Goal: Communication & Community: Share content

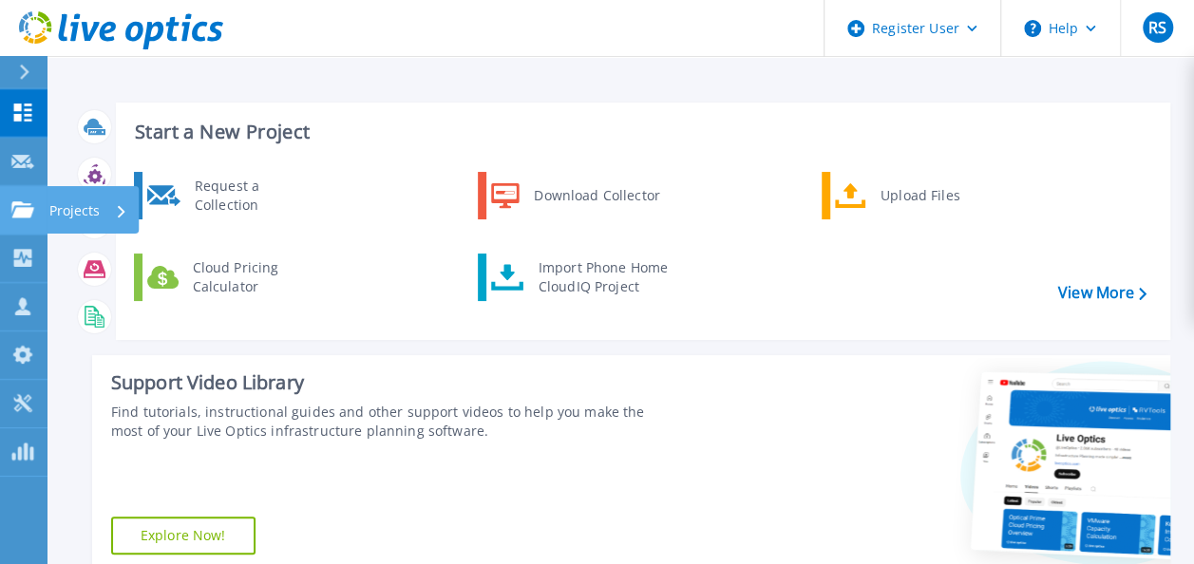
click at [8, 209] on link "Projects Projects" at bounding box center [23, 210] width 47 height 48
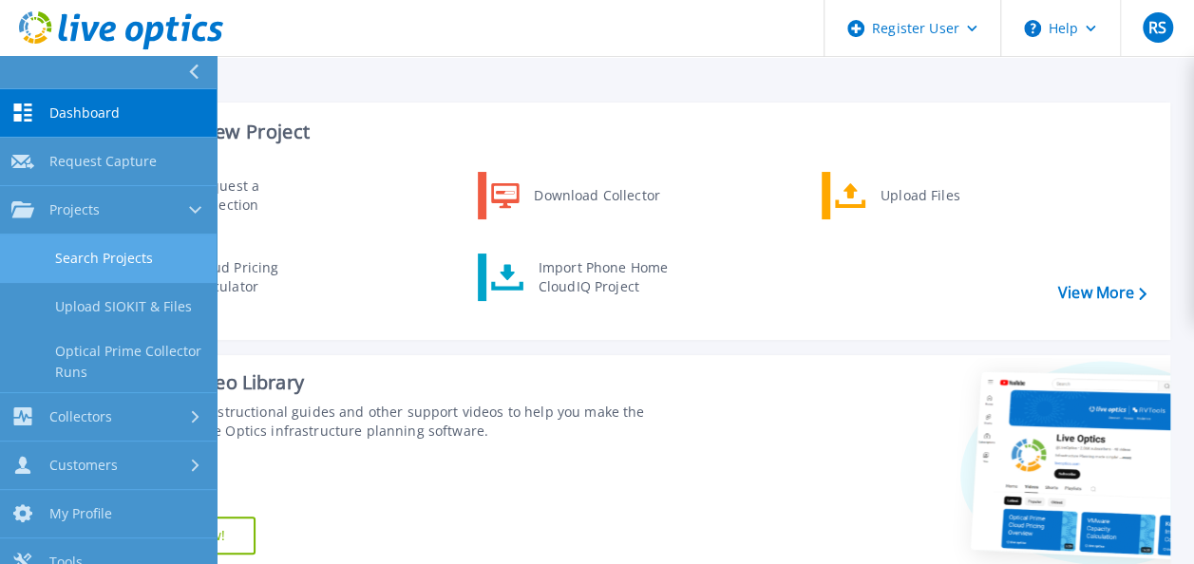
click at [80, 247] on link "Search Projects" at bounding box center [108, 259] width 216 height 48
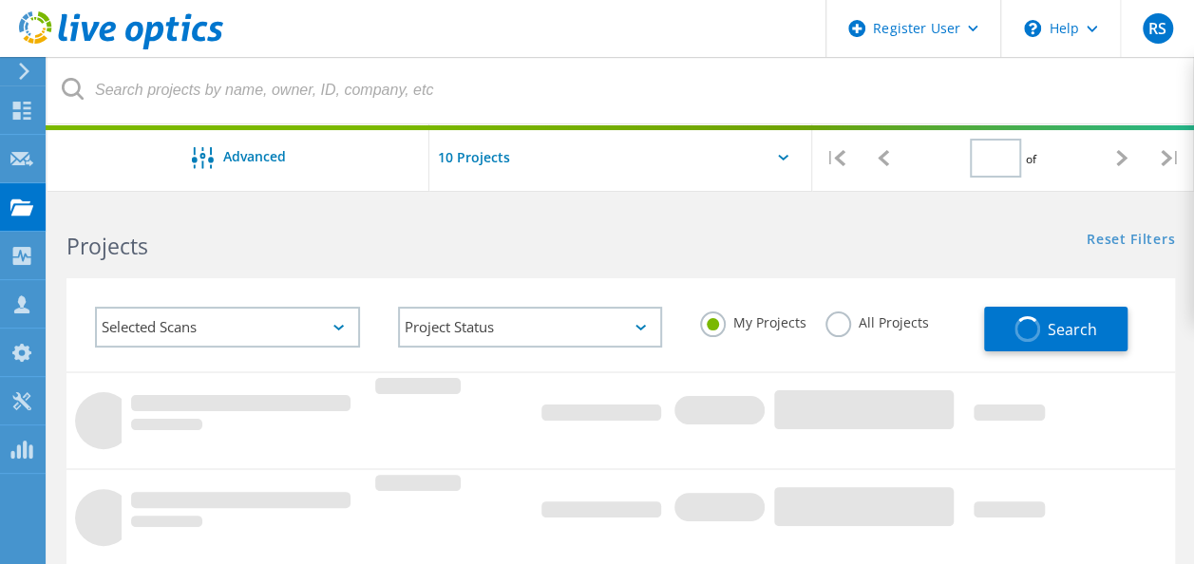
type input "1"
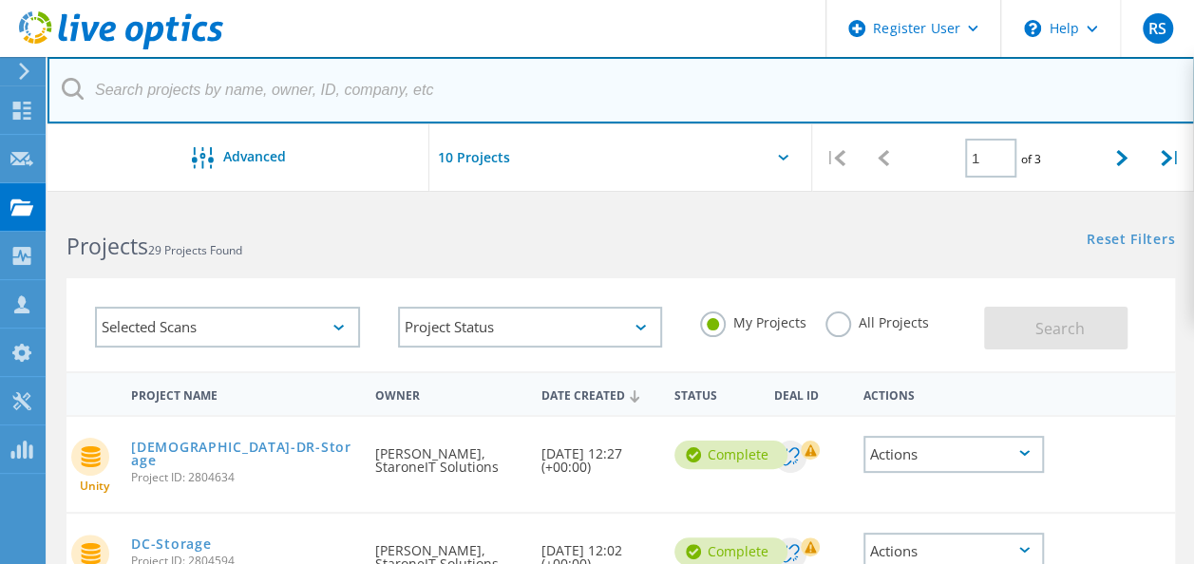
click at [241, 89] on input "text" at bounding box center [620, 90] width 1147 height 66
paste input "1451395"
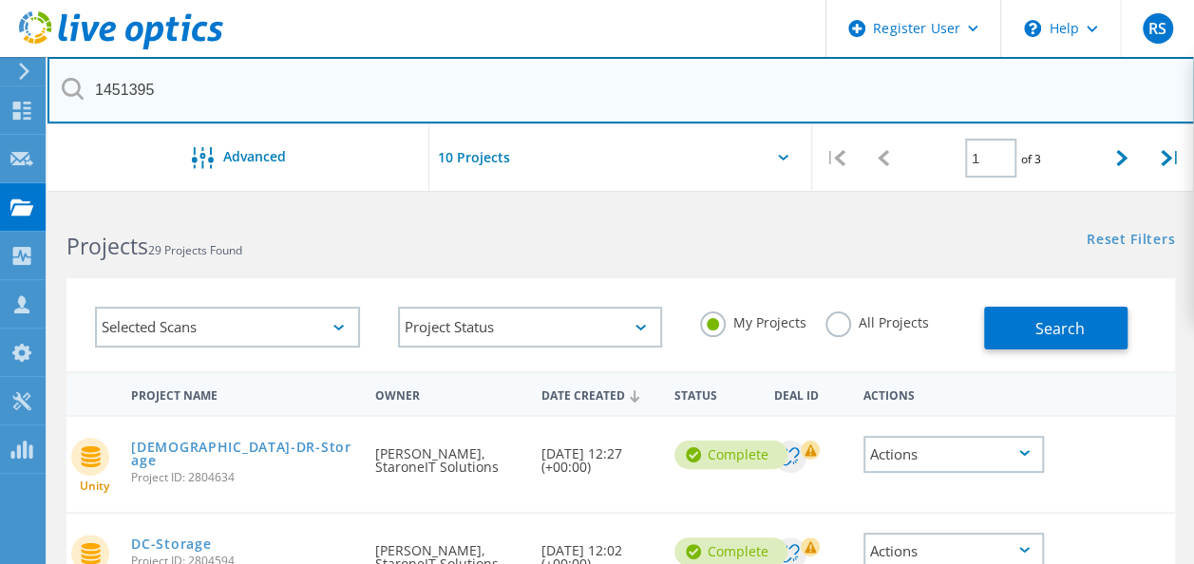
type input "1451395"
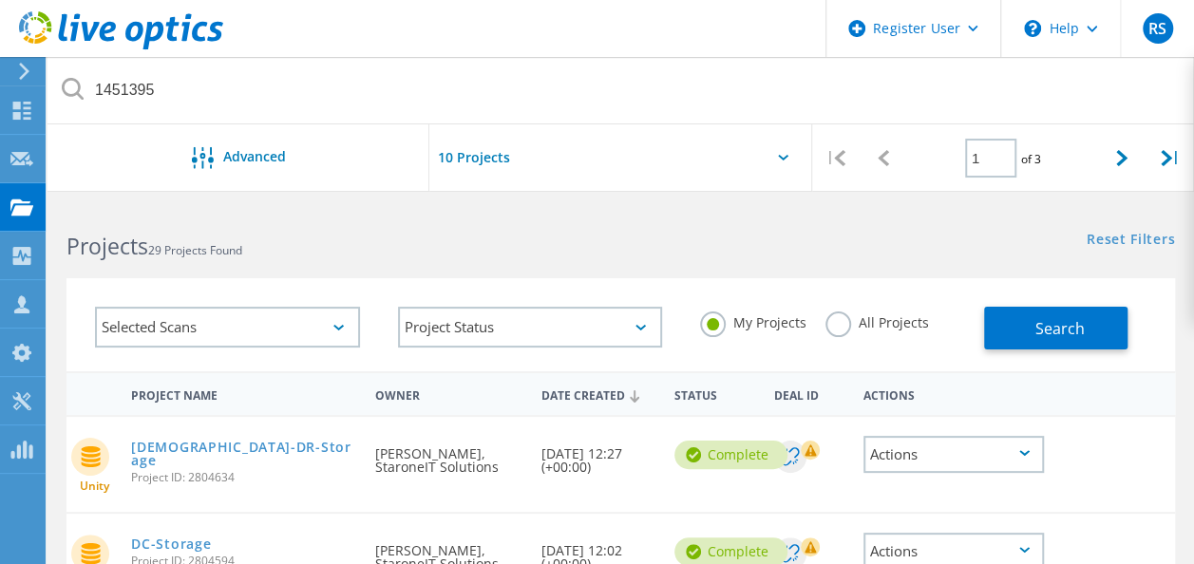
click at [551, 204] on div "Projects 29 Projects Found" at bounding box center [333, 229] width 573 height 50
click at [847, 327] on label "All Projects" at bounding box center [876, 320] width 103 height 18
click at [0, 0] on input "All Projects" at bounding box center [0, 0] width 0 height 0
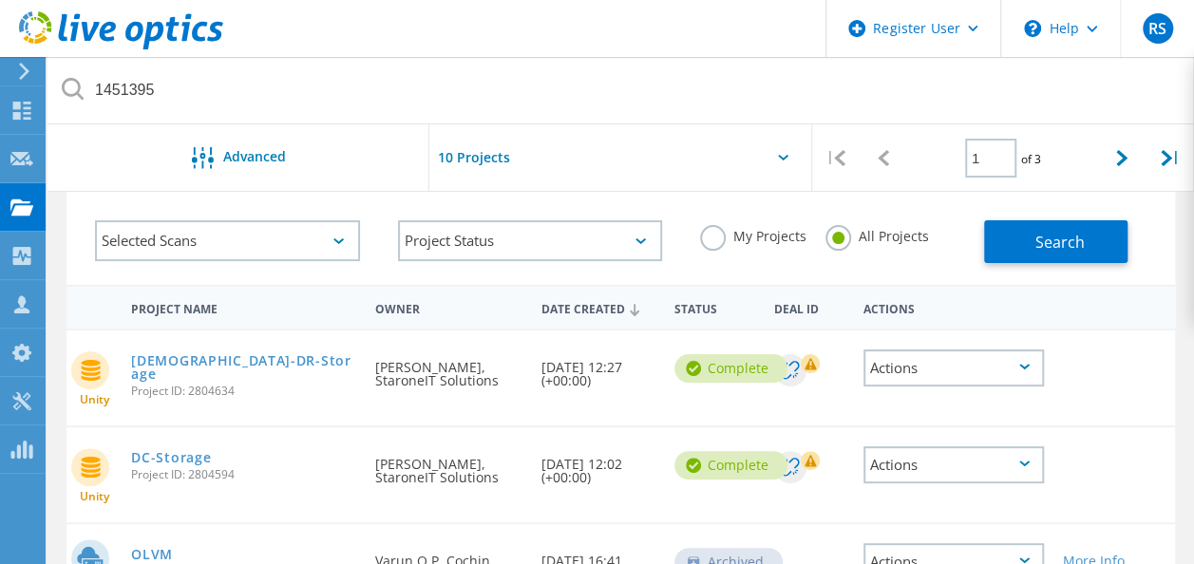
scroll to position [49, 0]
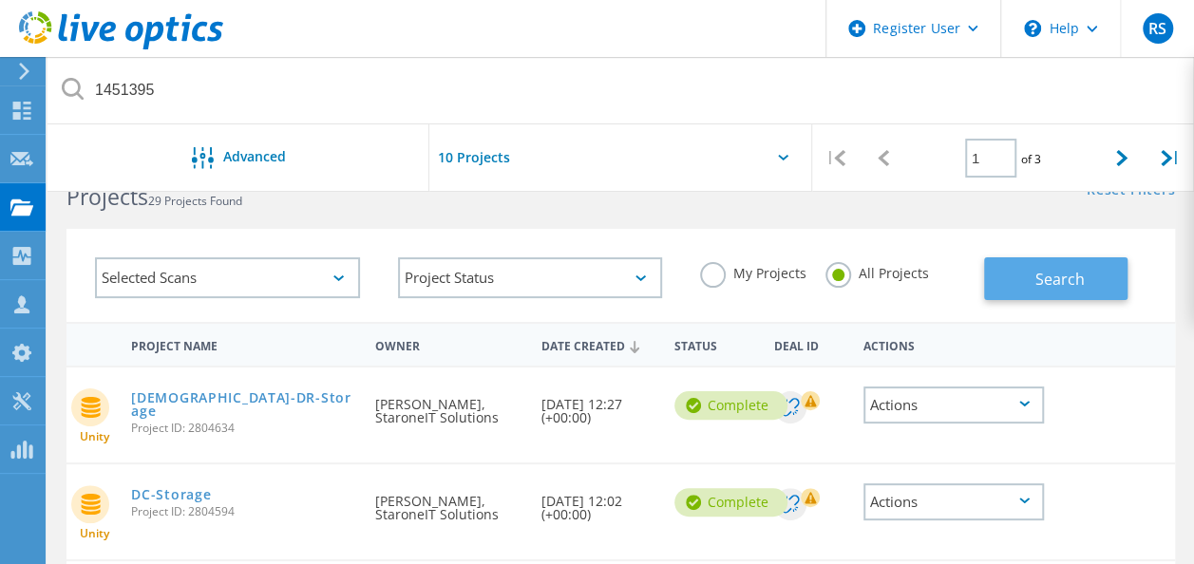
click at [1034, 272] on span "Search" at bounding box center [1058, 279] width 49 height 21
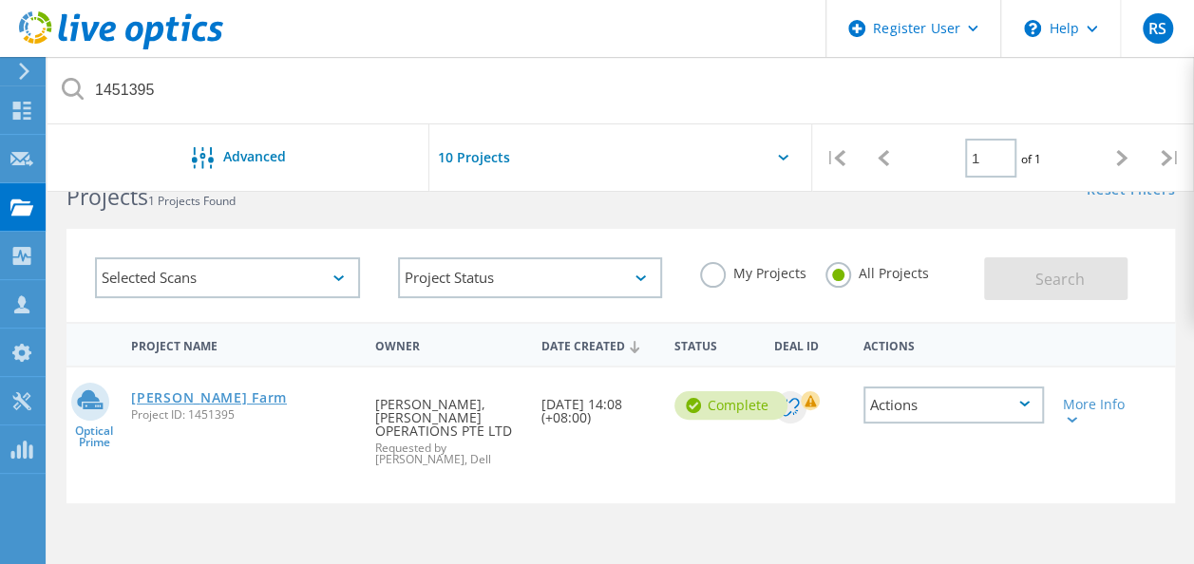
click at [203, 404] on link "[PERSON_NAME] Farm" at bounding box center [209, 397] width 156 height 13
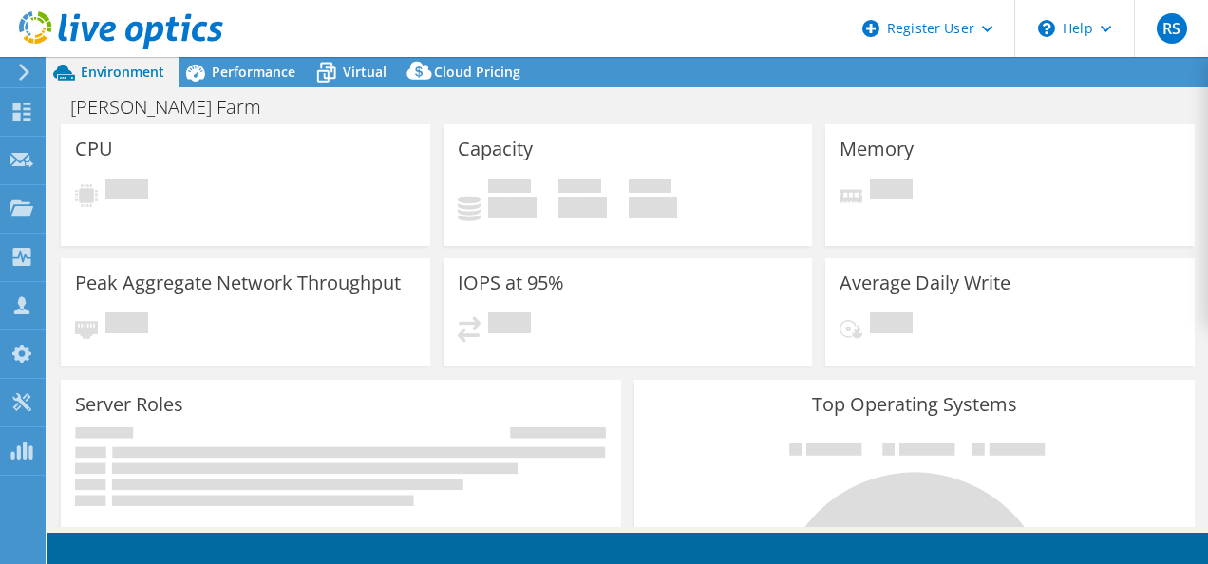
select select "[GEOGRAPHIC_DATA]"
select select "USD"
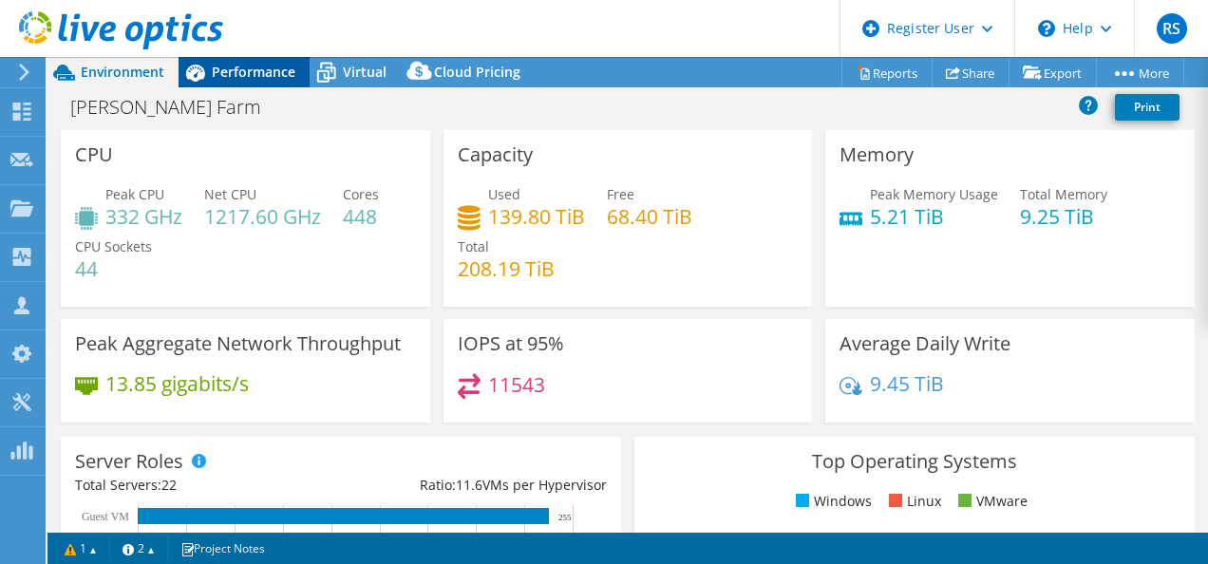
click at [235, 79] on span "Performance" at bounding box center [254, 72] width 84 height 18
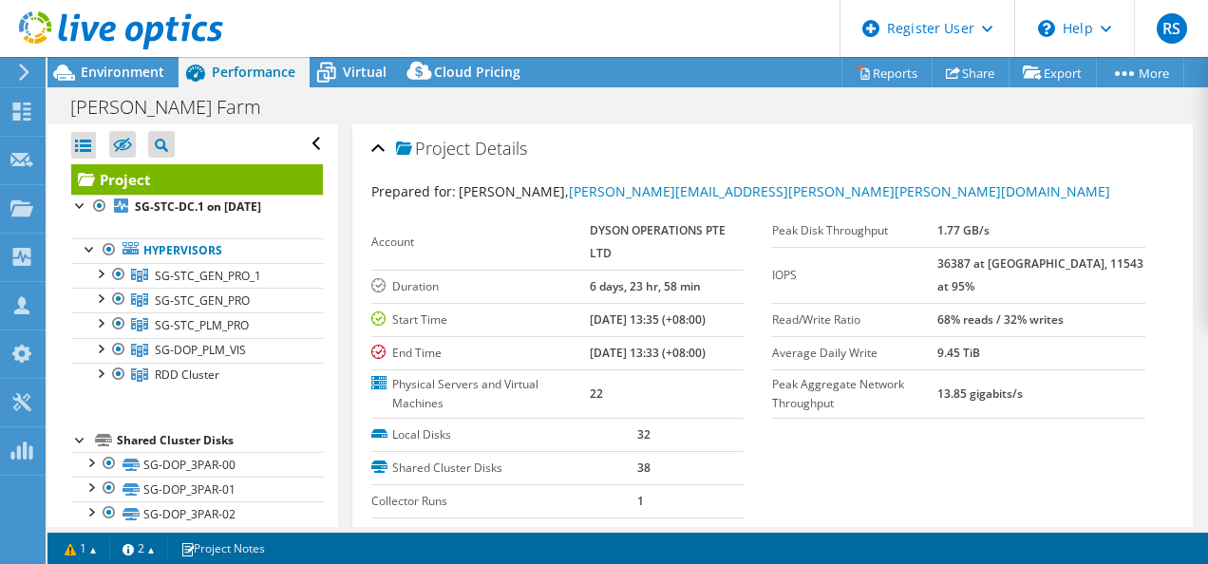
drag, startPoint x: 969, startPoint y: 291, endPoint x: 1110, endPoint y: 295, distance: 140.6
click at [1110, 303] on tr "Read/Write Ratio 68% reads / 32% writes" at bounding box center [958, 319] width 373 height 33
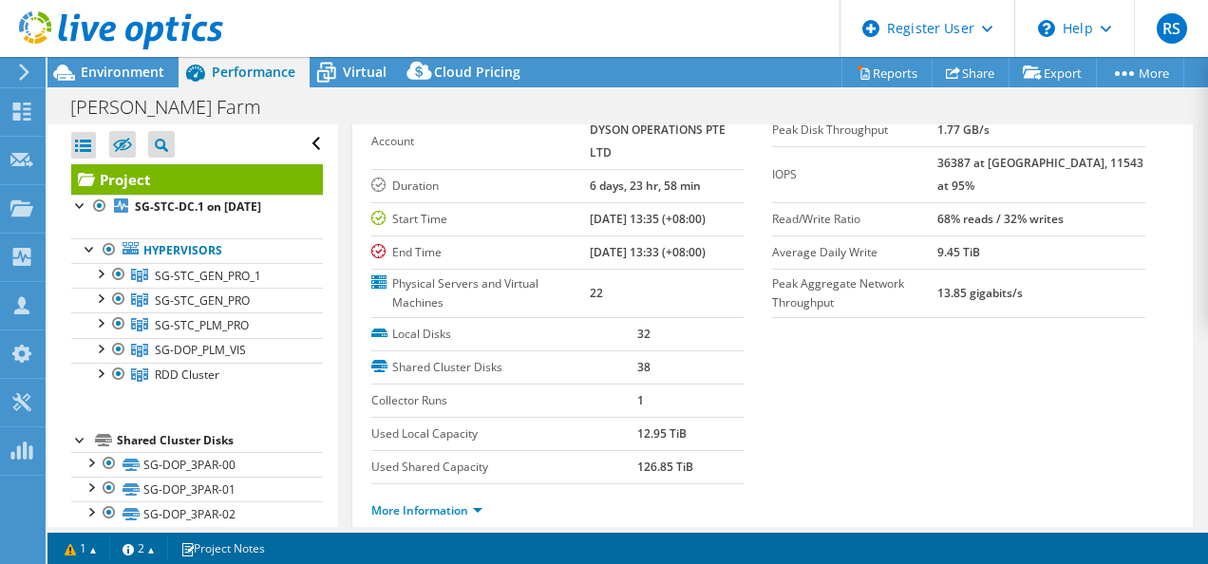
scroll to position [99, 0]
click at [454, 513] on link "More Information" at bounding box center [426, 512] width 111 height 16
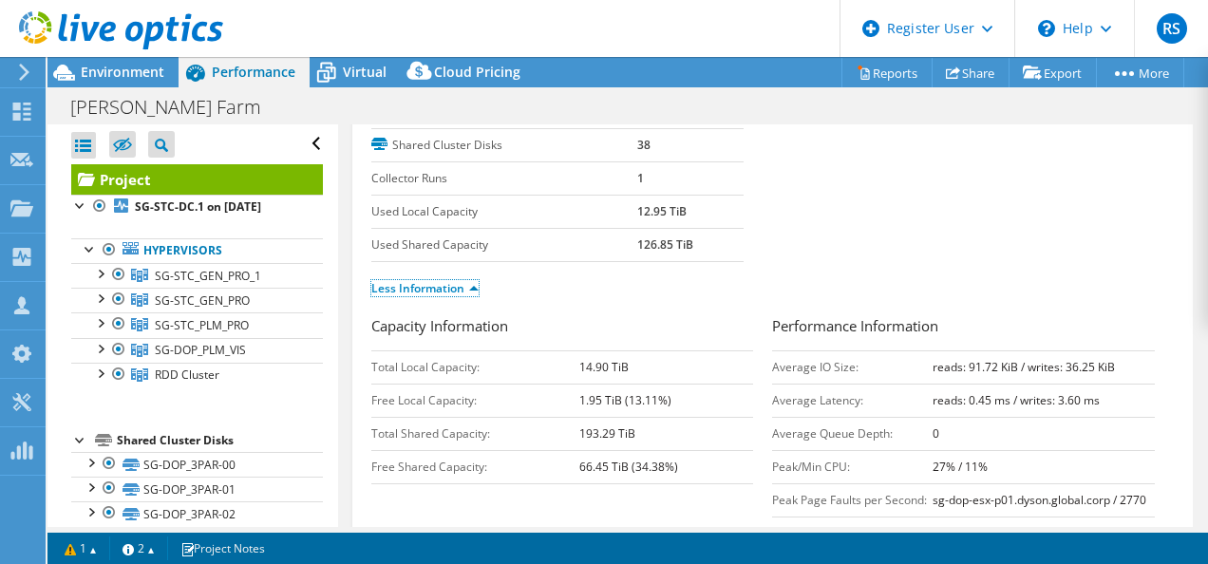
scroll to position [404, 0]
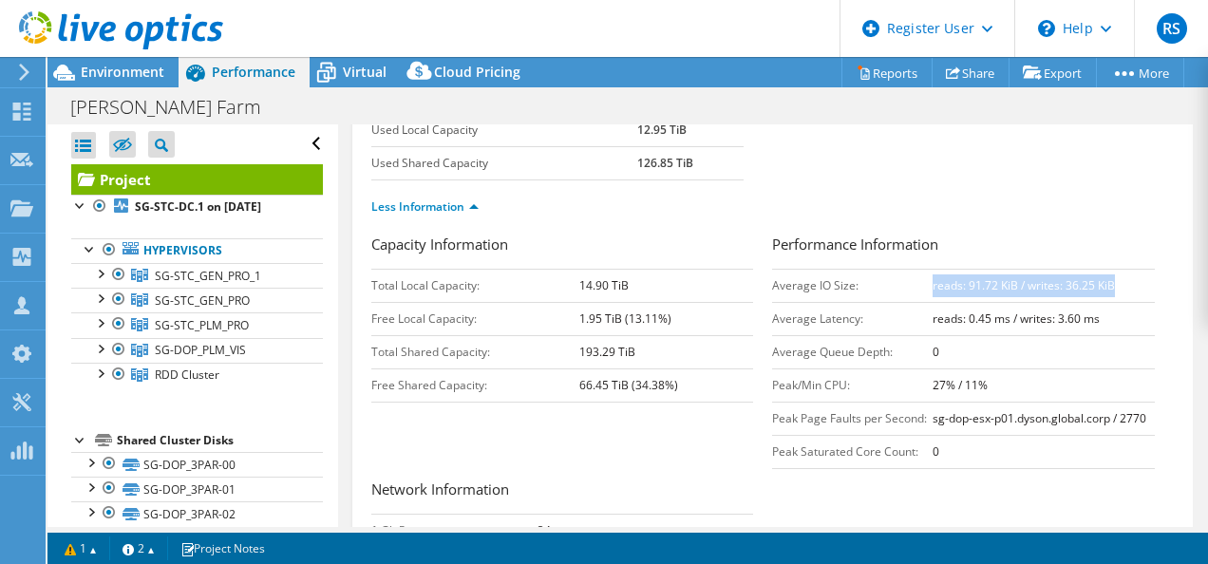
drag, startPoint x: 922, startPoint y: 287, endPoint x: 1118, endPoint y: 271, distance: 197.2
click at [1118, 271] on td "reads: 91.72 KiB / writes: 36.25 KiB" at bounding box center [1043, 285] width 222 height 33
drag, startPoint x: 1118, startPoint y: 271, endPoint x: 1053, endPoint y: 174, distance: 116.9
click at [1053, 174] on section "Prepared for: Ronald Choong, Ronald.Choong@dyson.com Account DYSON OPERATIONS P…" at bounding box center [772, 5] width 803 height 457
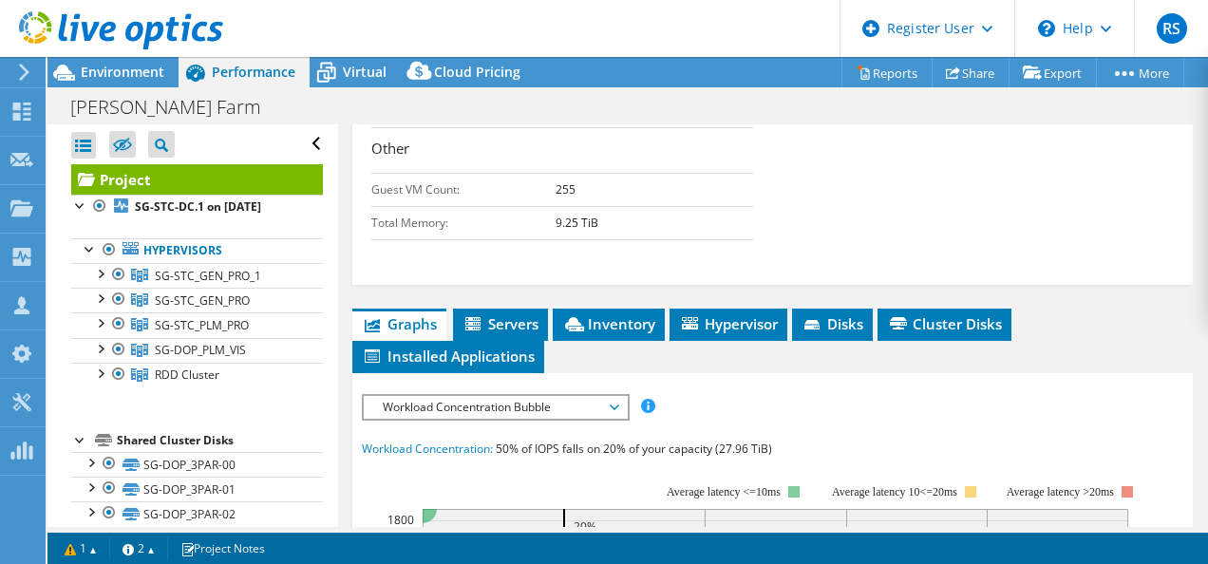
scroll to position [891, 0]
click at [480, 404] on span "Workload Concentration Bubble" at bounding box center [495, 407] width 244 height 23
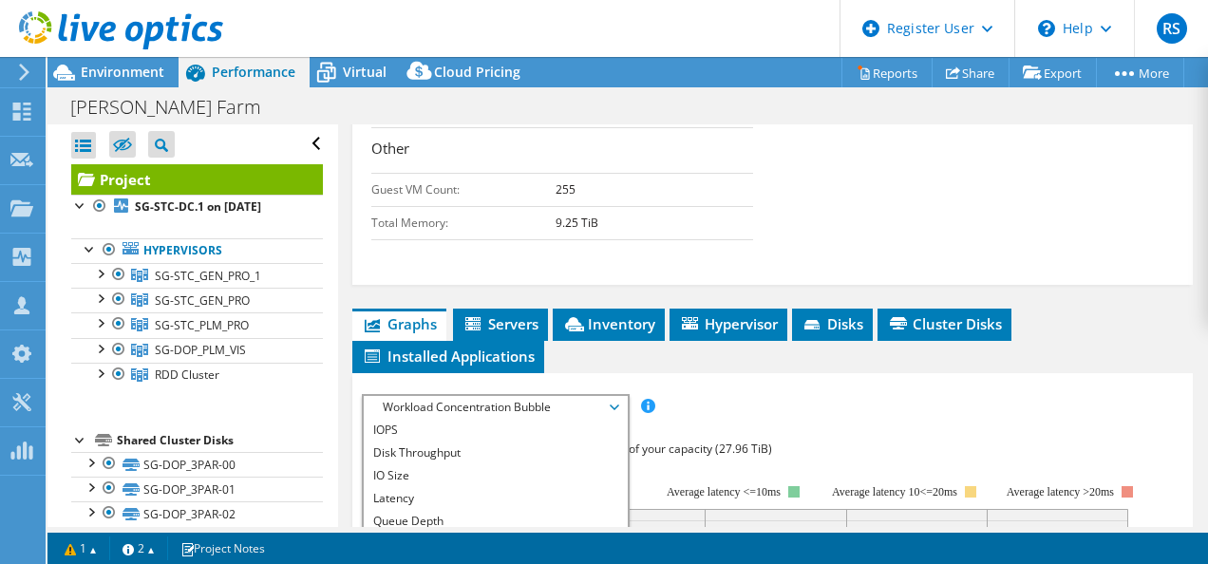
scroll to position [1063, 0]
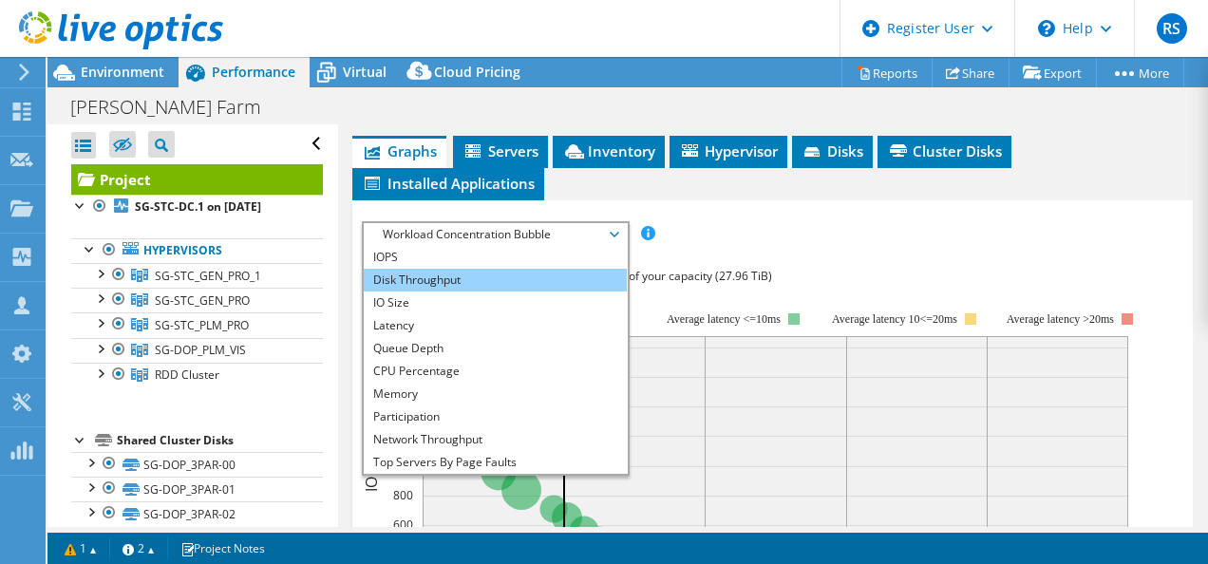
click at [442, 272] on li "Disk Throughput" at bounding box center [495, 280] width 263 height 23
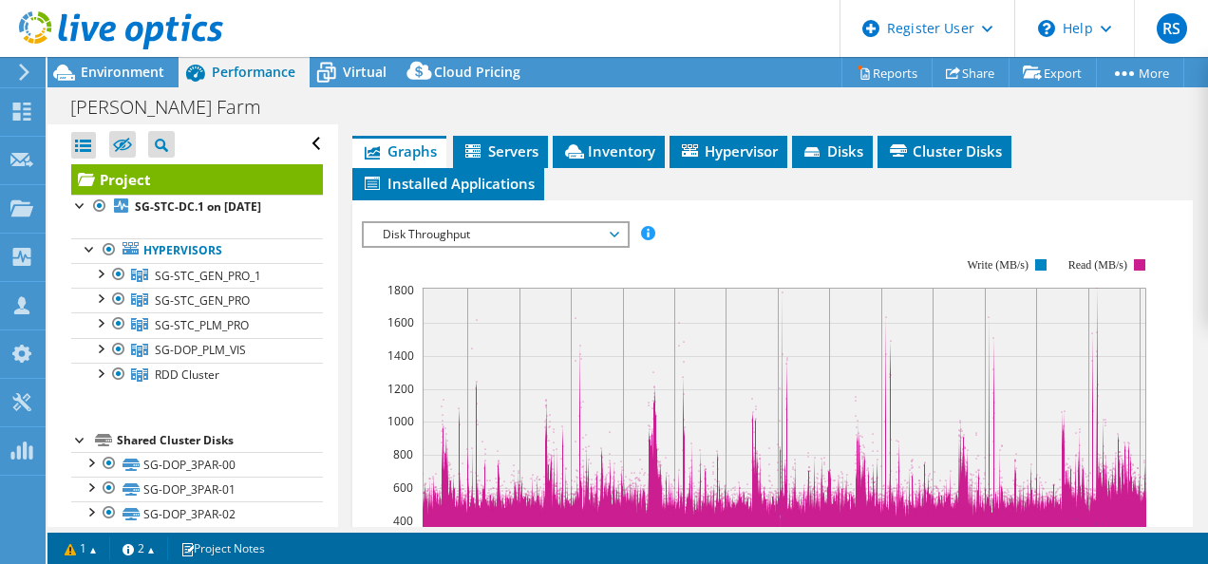
click at [456, 223] on span "Disk Throughput" at bounding box center [495, 234] width 244 height 23
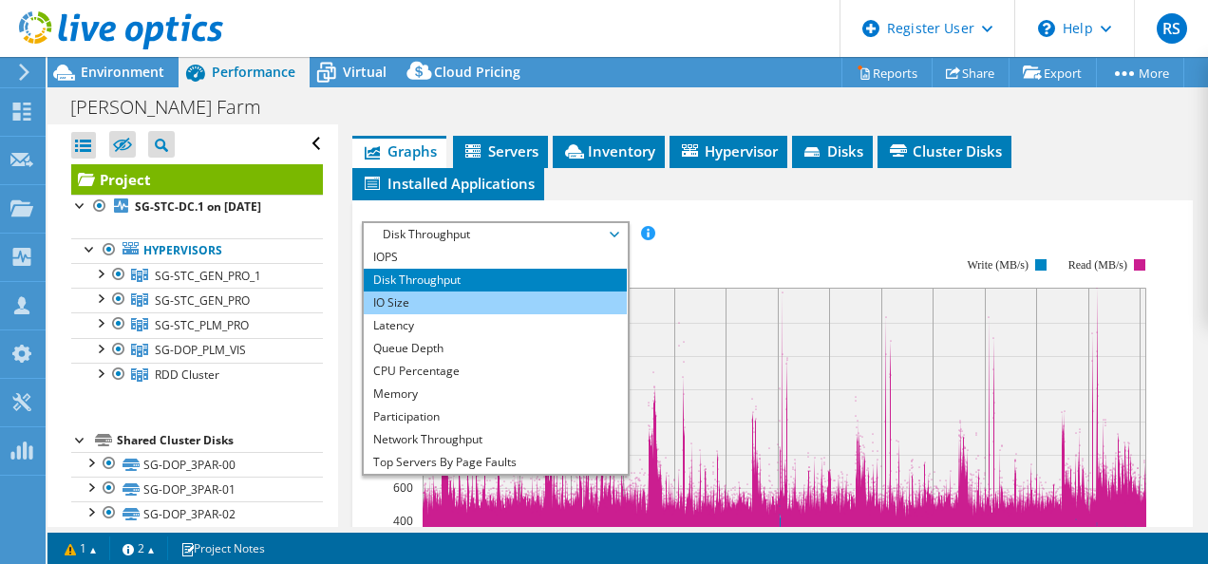
click at [461, 291] on li "IO Size" at bounding box center [495, 302] width 263 height 23
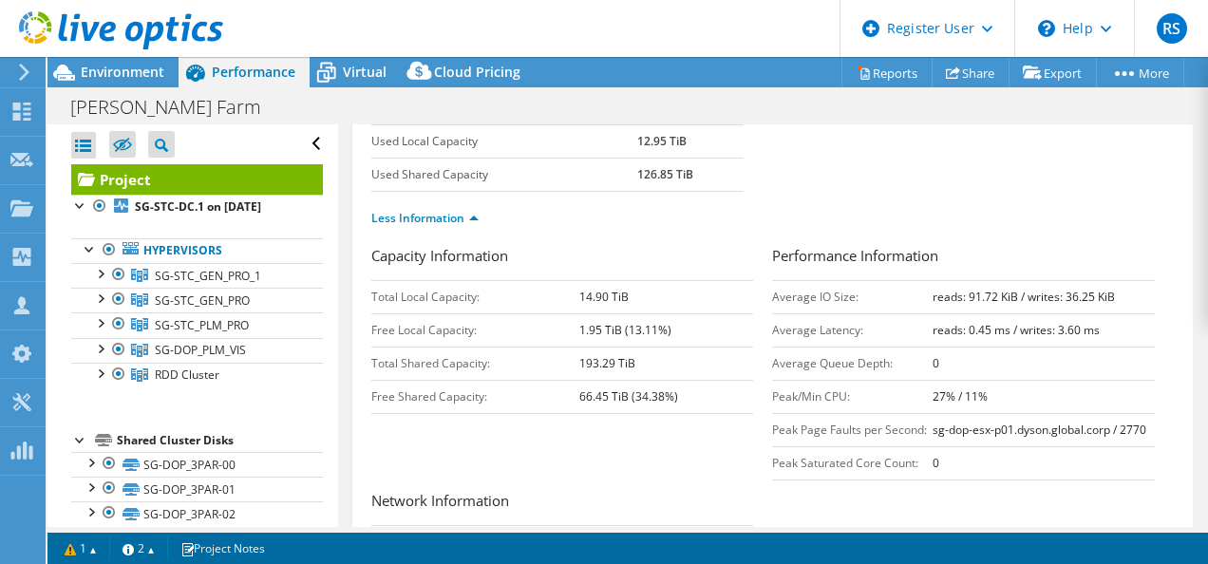
scroll to position [444, 0]
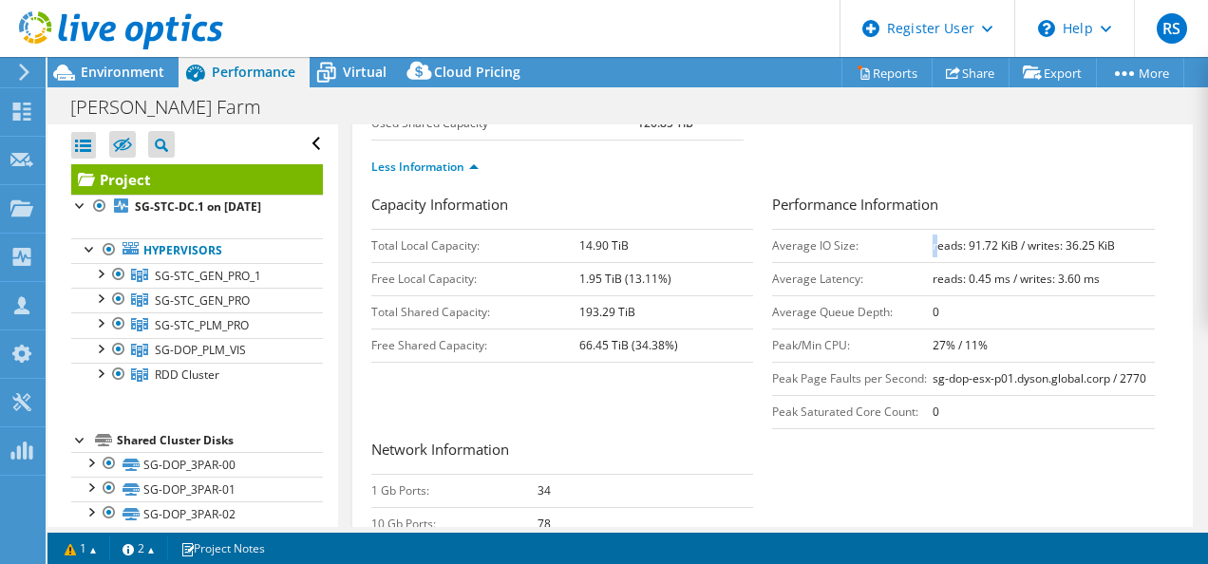
click at [932, 245] on td "reads: 91.72 KiB / writes: 36.25 KiB" at bounding box center [1043, 245] width 222 height 33
drag, startPoint x: 921, startPoint y: 245, endPoint x: 1105, endPoint y: 231, distance: 184.7
click at [1105, 231] on tr "Average IO Size: reads: 91.72 KiB / writes: 36.25 KiB" at bounding box center [963, 245] width 383 height 33
drag, startPoint x: 1105, startPoint y: 231, endPoint x: 1074, endPoint y: 210, distance: 37.7
click at [1074, 210] on h3 "Performance Information" at bounding box center [963, 207] width 383 height 26
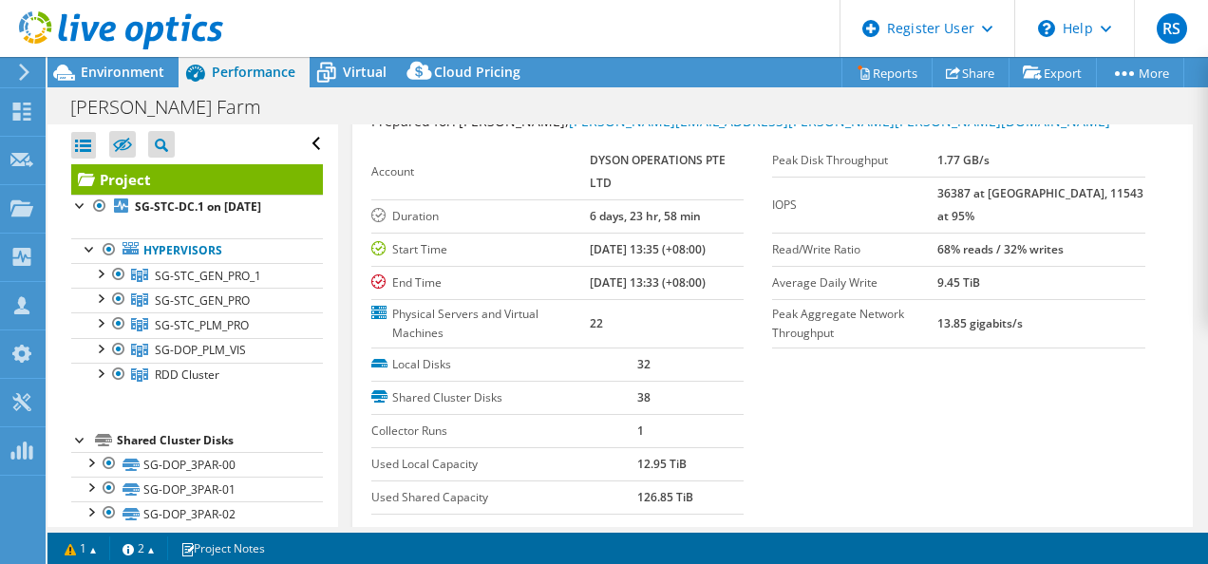
scroll to position [68, 0]
drag, startPoint x: 972, startPoint y: 222, endPoint x: 1117, endPoint y: 209, distance: 144.9
click at [1117, 235] on tr "Read/Write Ratio 68% reads / 32% writes" at bounding box center [958, 251] width 373 height 33
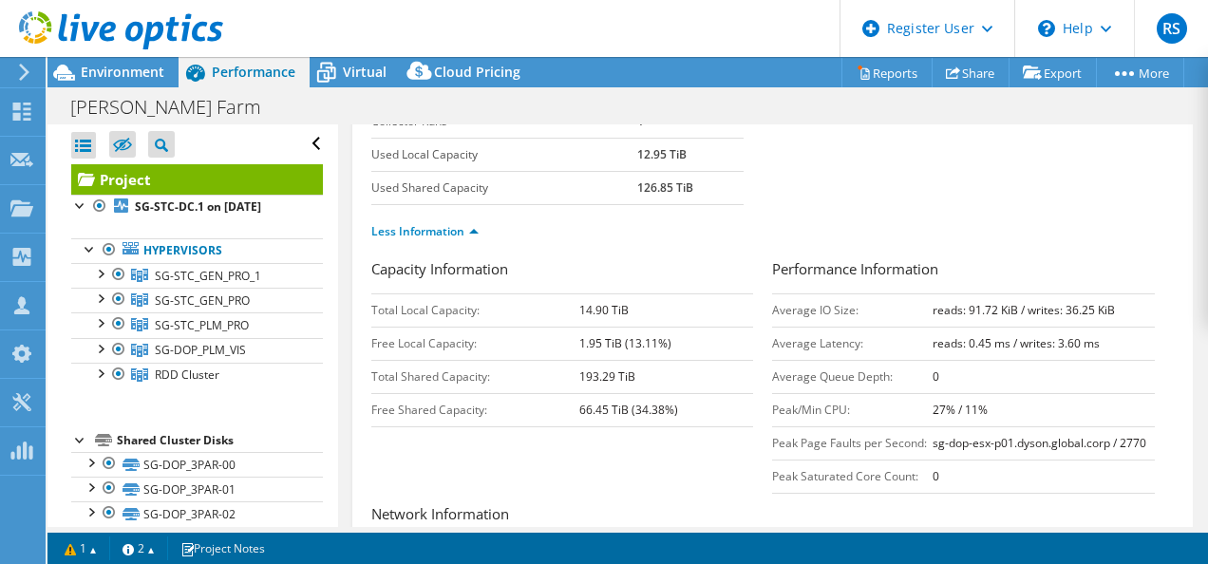
scroll to position [451, 0]
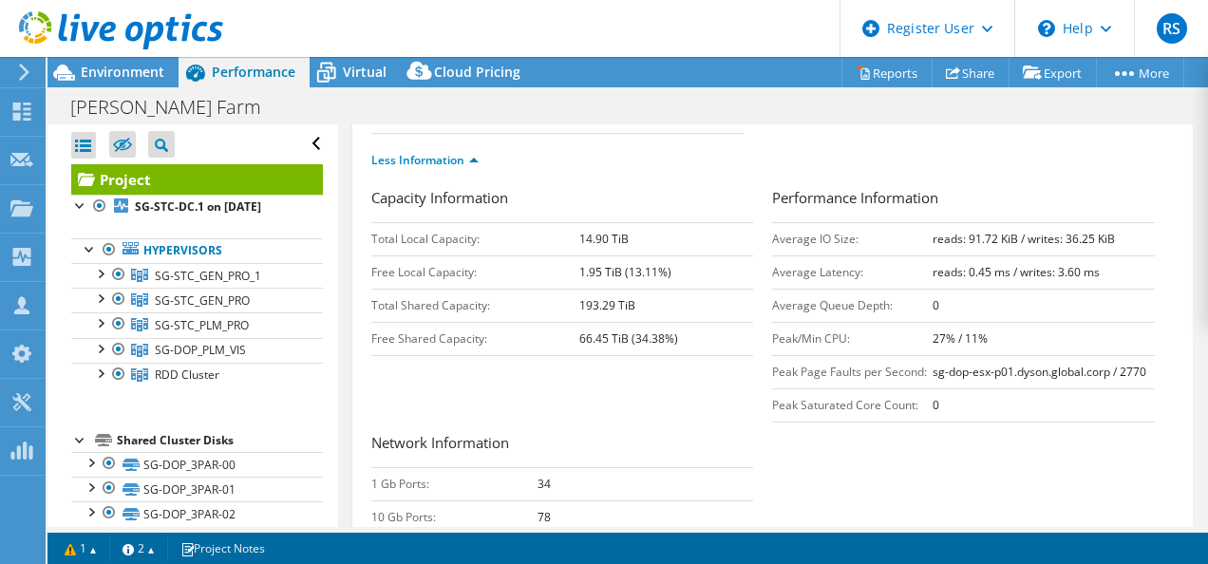
drag, startPoint x: 917, startPoint y: 239, endPoint x: 1121, endPoint y: 216, distance: 205.4
click at [1121, 222] on tr "Average IO Size: reads: 91.72 KiB / writes: 36.25 KiB" at bounding box center [963, 238] width 383 height 33
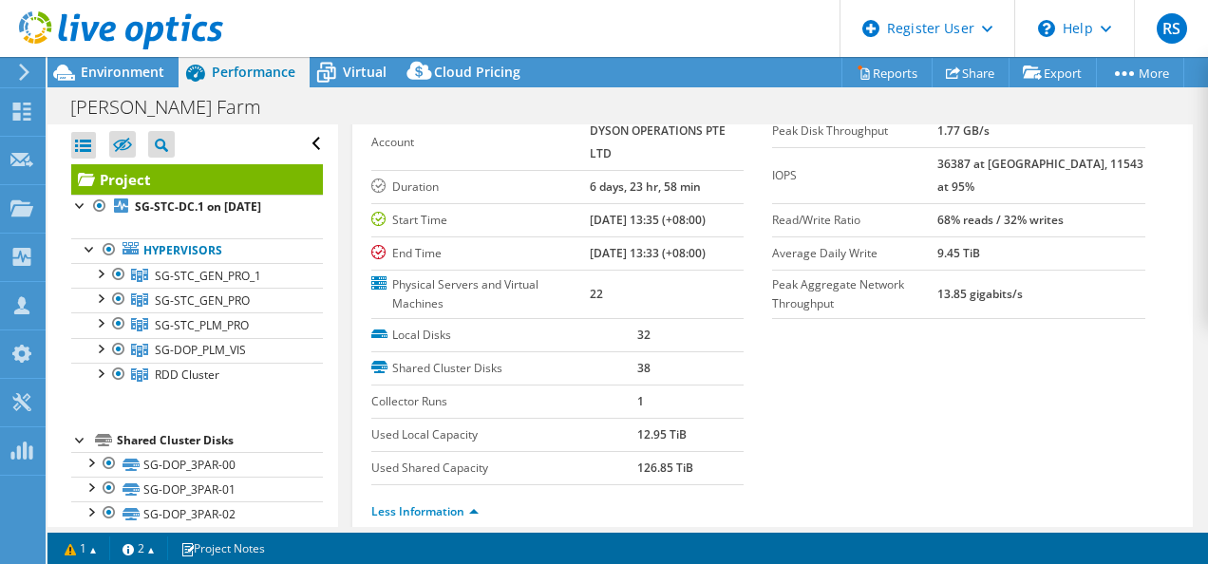
scroll to position [101, 0]
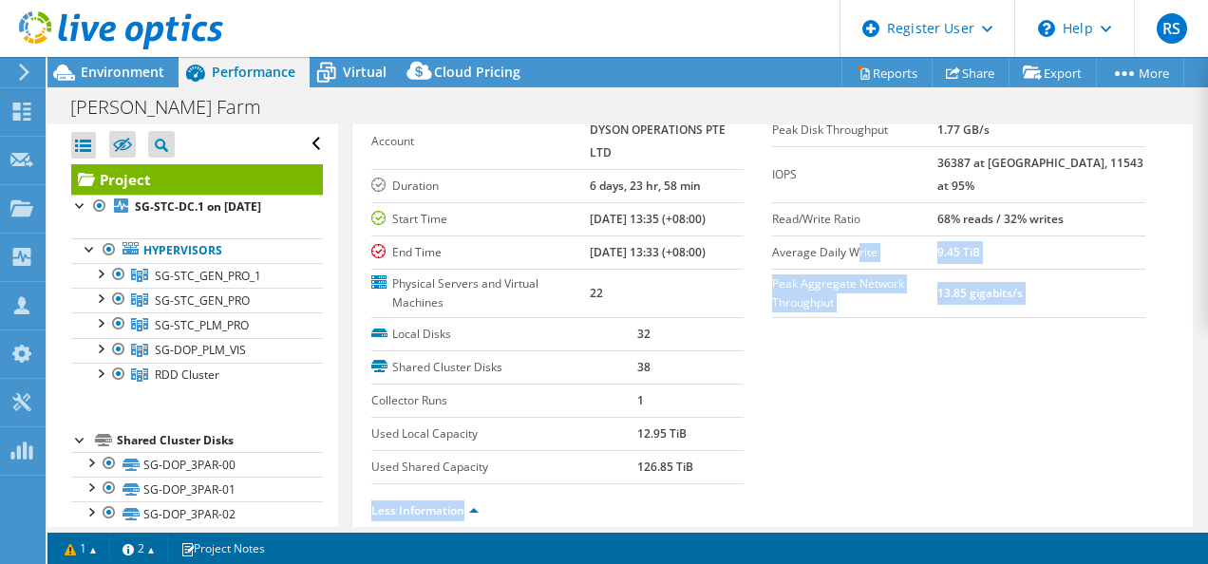
drag, startPoint x: 824, startPoint y: 427, endPoint x: 848, endPoint y: 235, distance: 193.3
click at [848, 235] on section "Prepared for: Ronald Choong, Ronald.Choong@dyson.com Account DYSON OPERATIONS P…" at bounding box center [772, 309] width 803 height 457
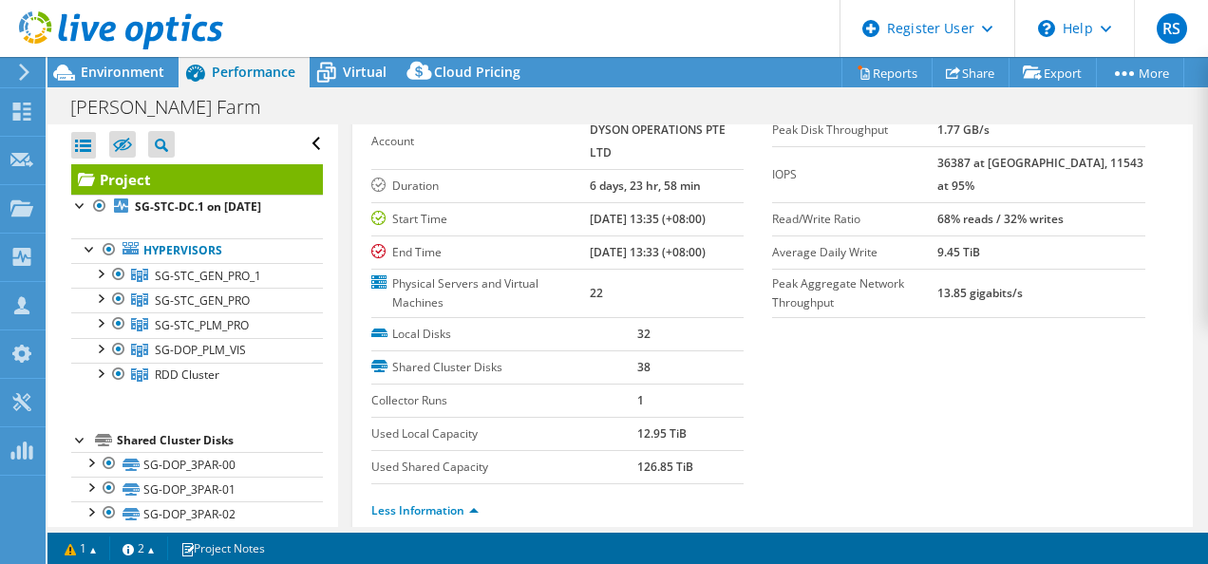
click at [867, 427] on section "Prepared for: Ronald Choong, Ronald.Choong@dyson.com Account DYSON OPERATIONS P…" at bounding box center [772, 309] width 803 height 457
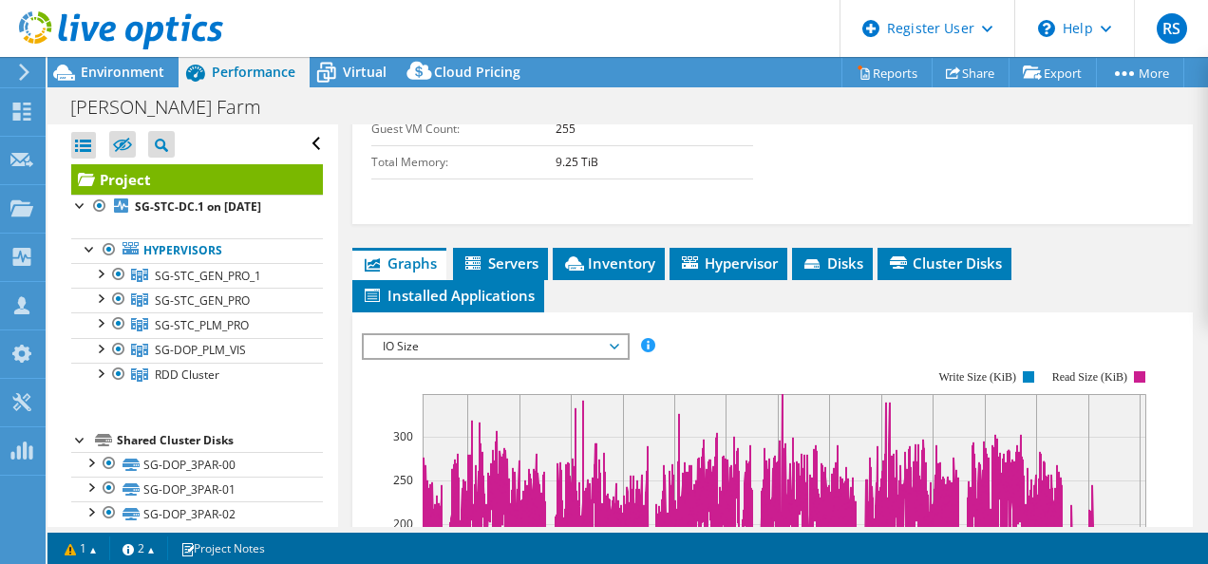
scroll to position [1067, 0]
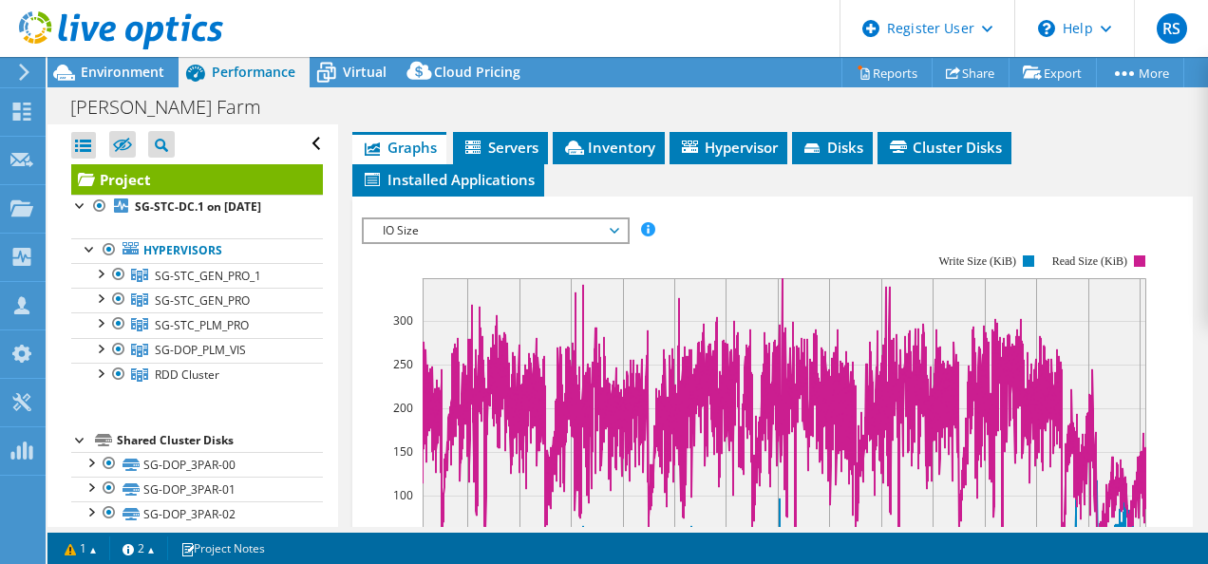
click at [613, 219] on span "IO Size" at bounding box center [495, 230] width 244 height 23
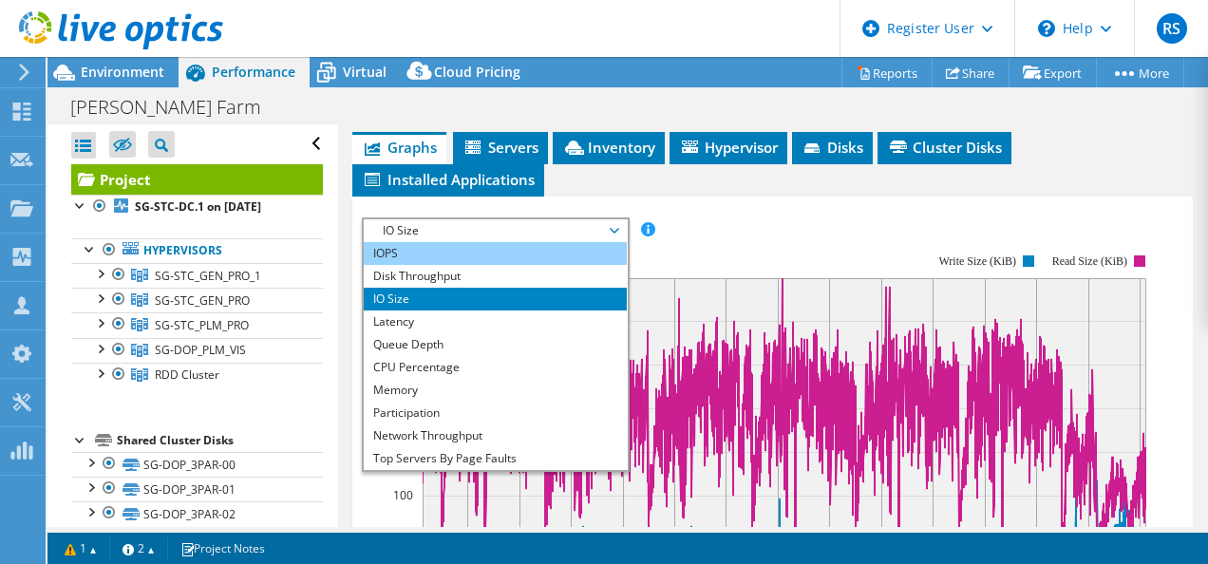
click at [501, 242] on li "IOPS" at bounding box center [495, 253] width 263 height 23
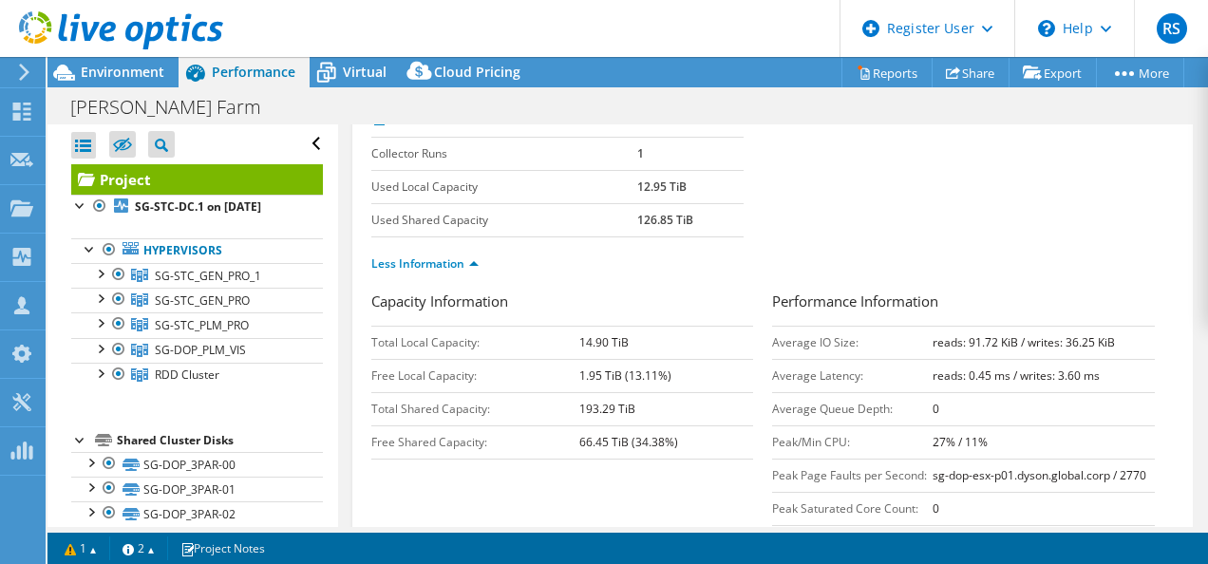
scroll to position [0, 0]
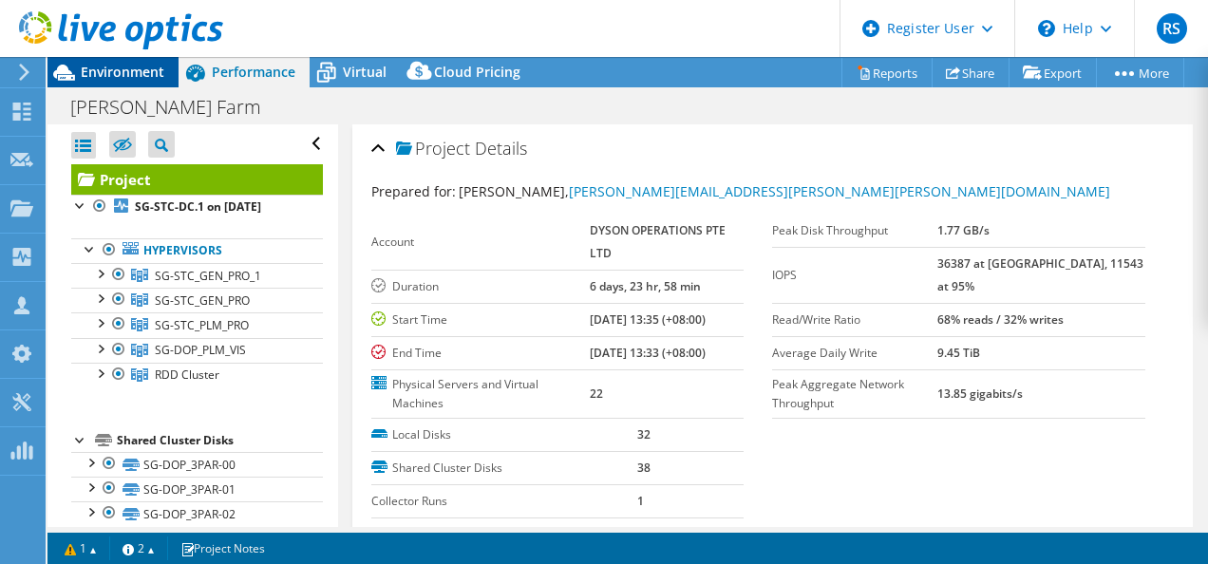
click at [118, 82] on div "Environment" at bounding box center [112, 72] width 131 height 30
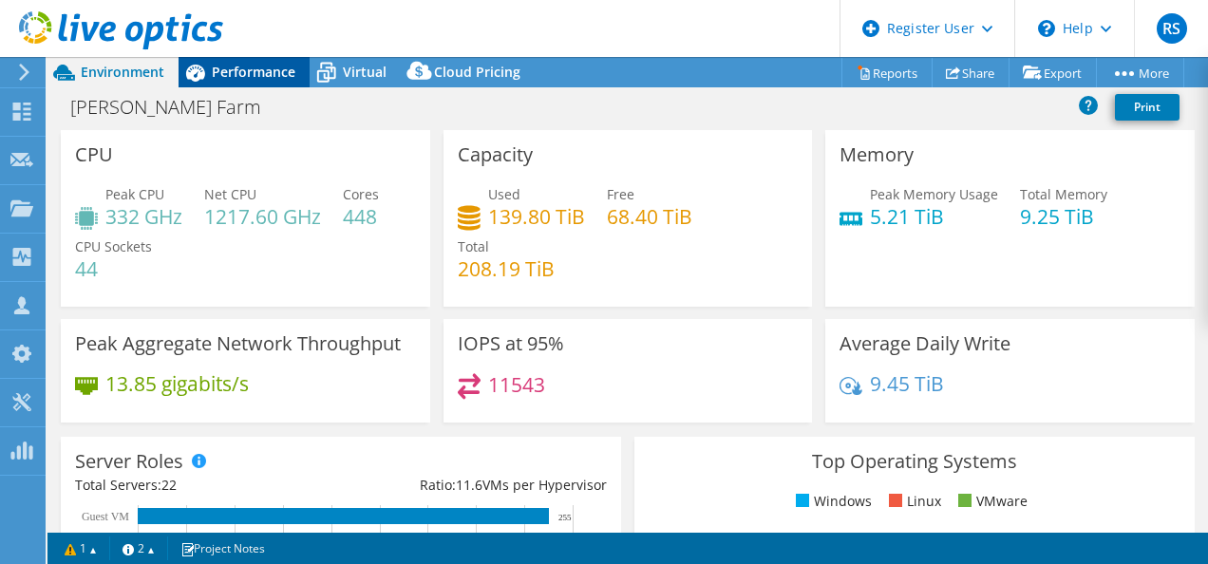
click at [254, 77] on span "Performance" at bounding box center [254, 72] width 84 height 18
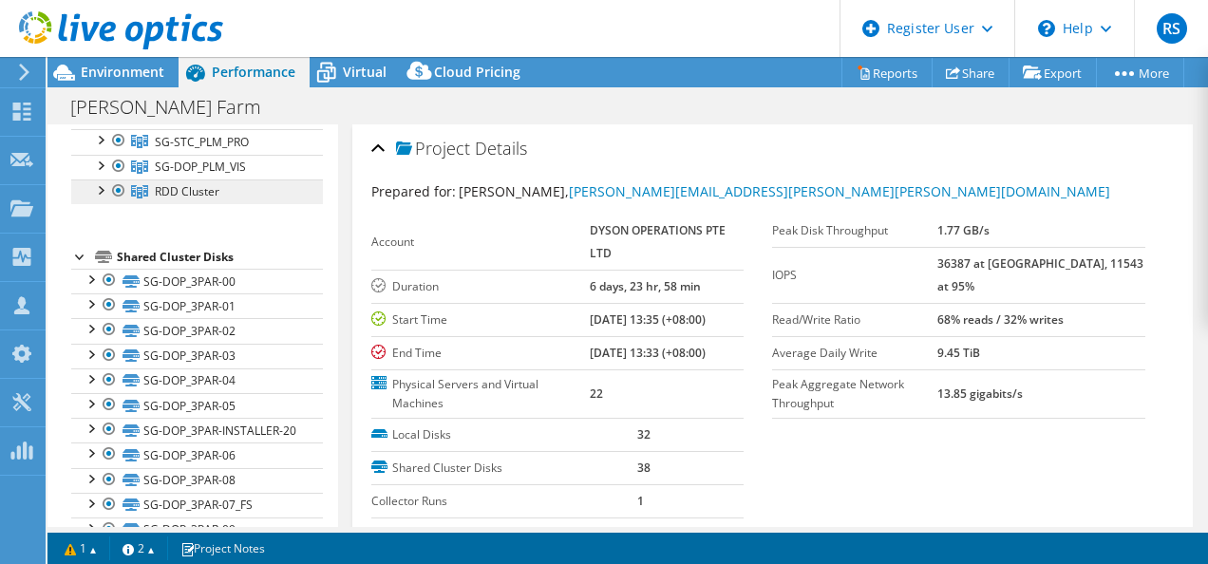
scroll to position [182, 0]
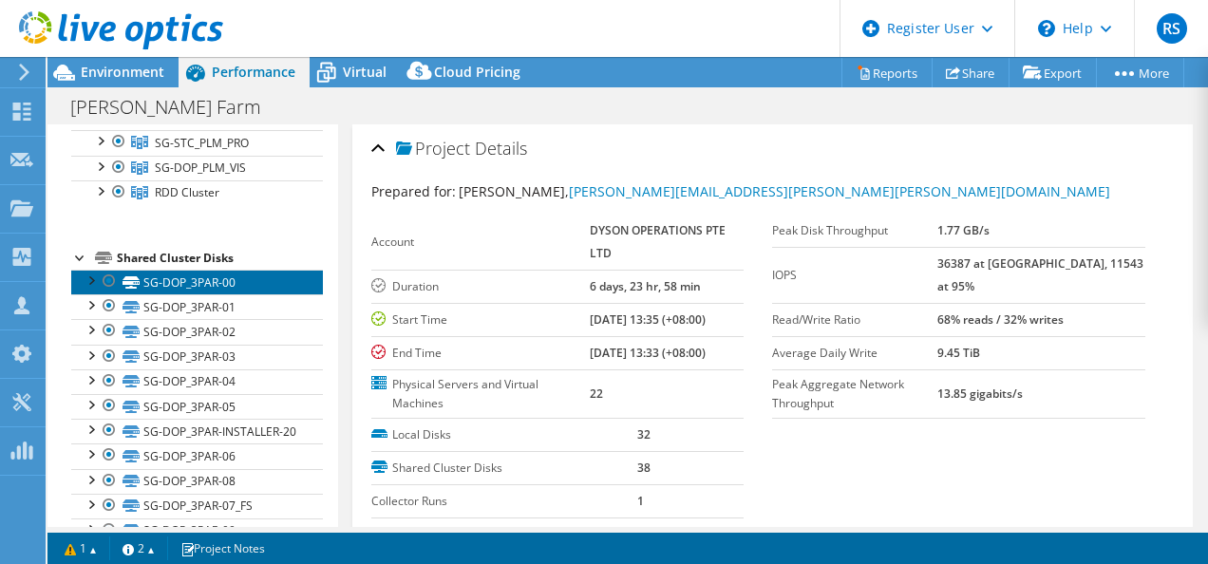
click at [201, 294] on link "SG-DOP_3PAR-00" at bounding box center [197, 282] width 252 height 25
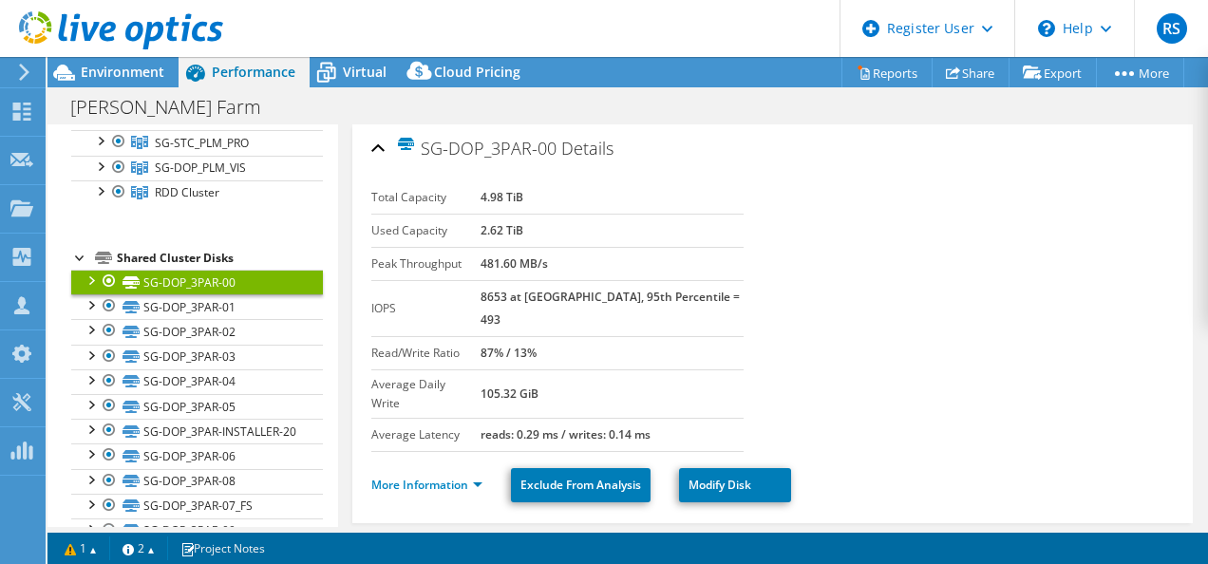
click at [227, 270] on div "Shared Cluster Disks" at bounding box center [220, 258] width 206 height 23
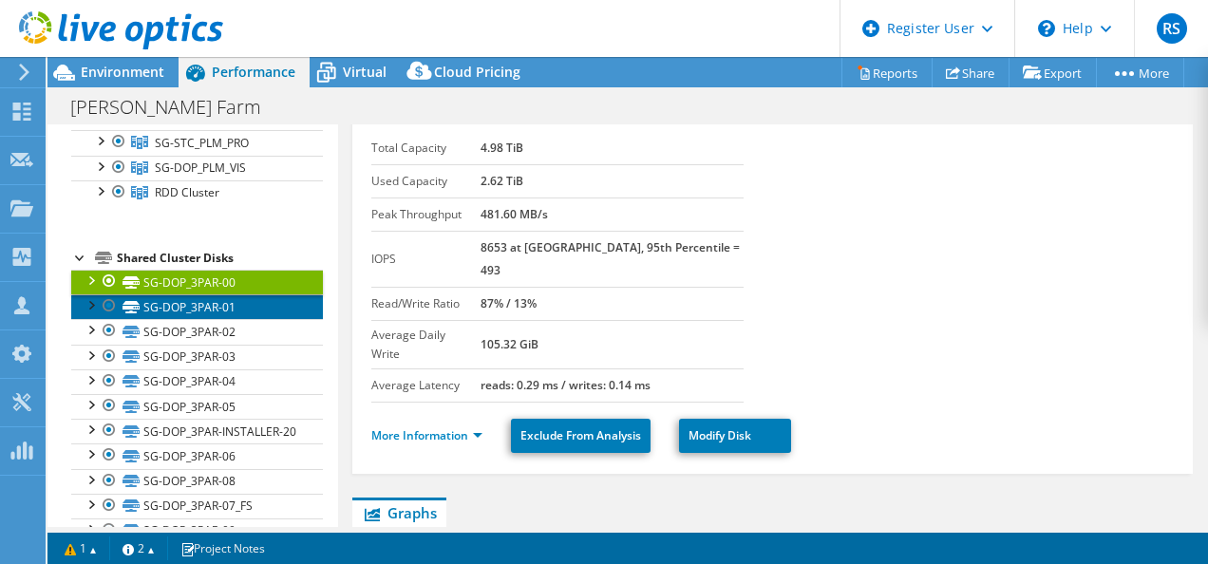
click at [212, 312] on link "SG-DOP_3PAR-01" at bounding box center [197, 306] width 252 height 25
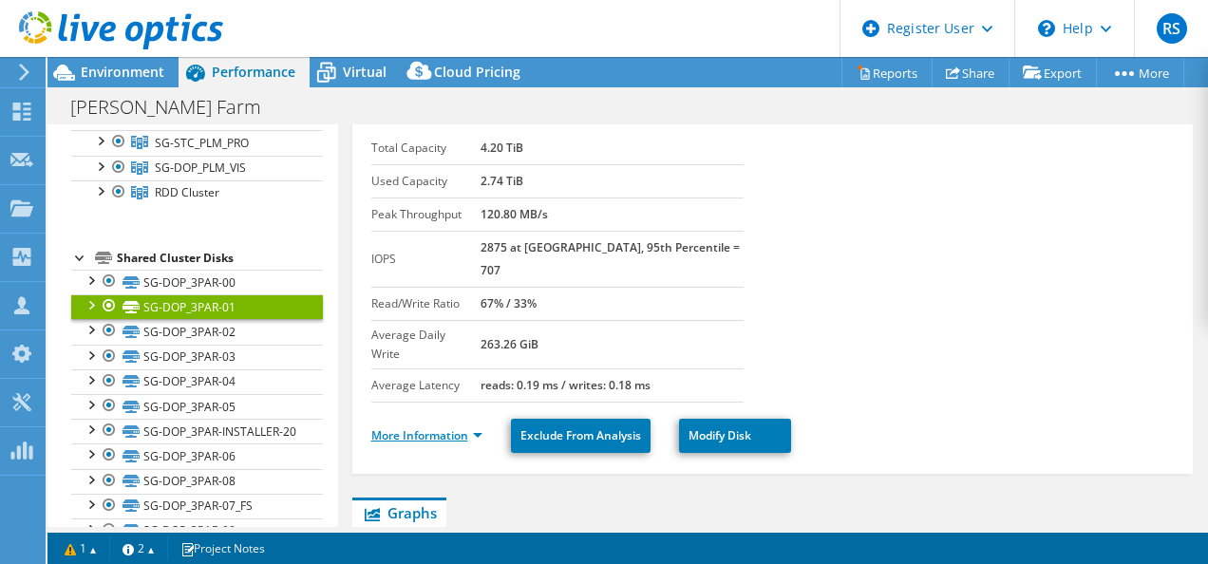
click at [403, 427] on link "More Information" at bounding box center [426, 435] width 111 height 16
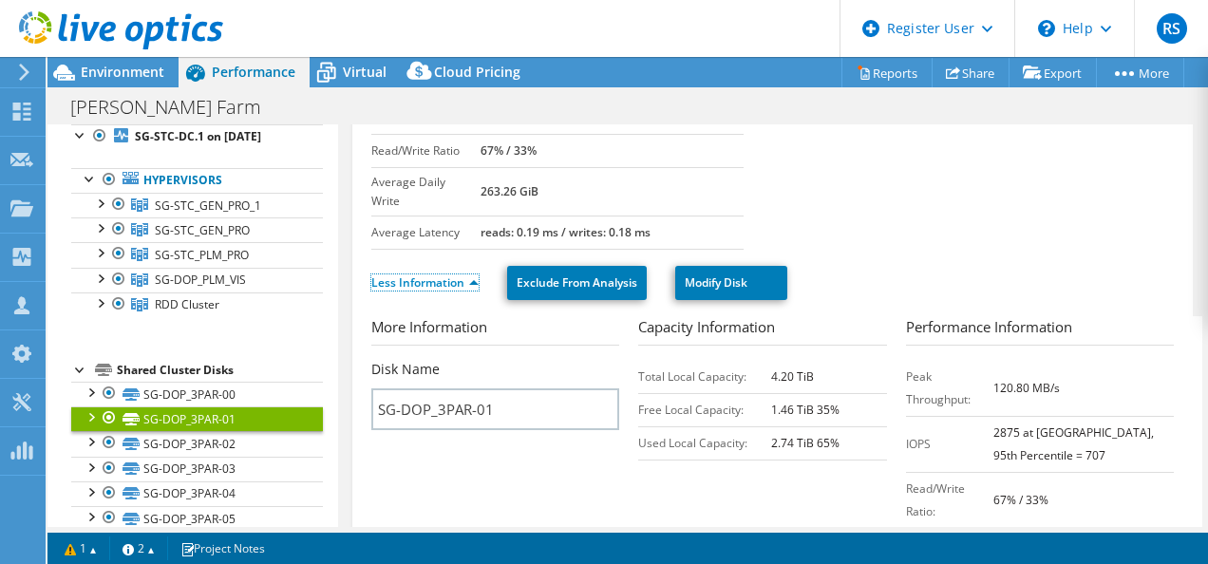
scroll to position [0, 0]
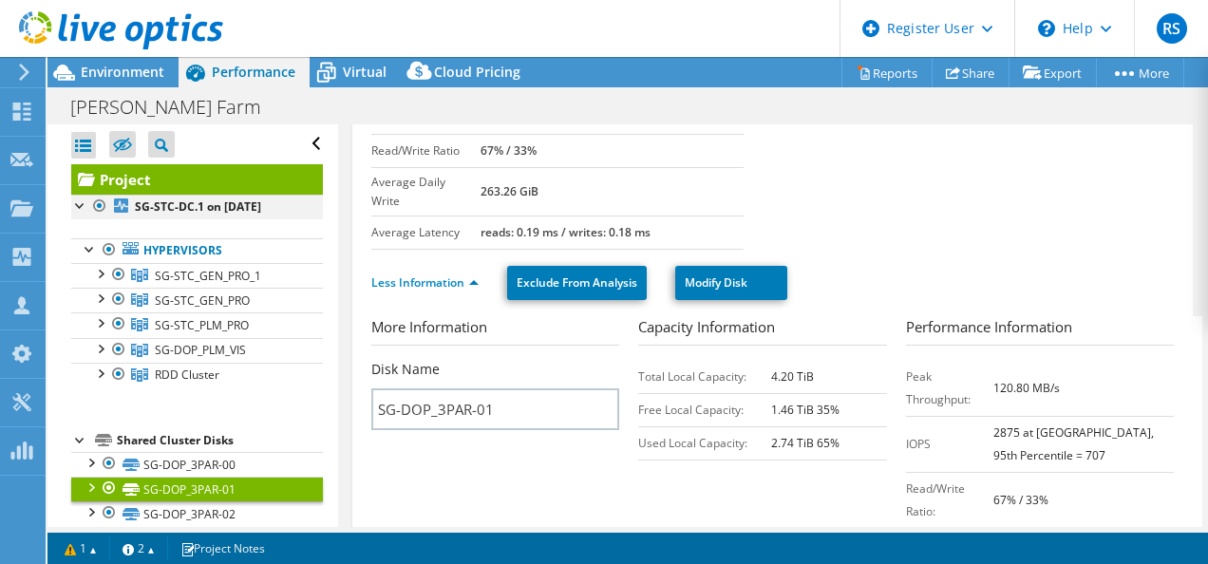
click at [101, 204] on div at bounding box center [99, 206] width 19 height 23
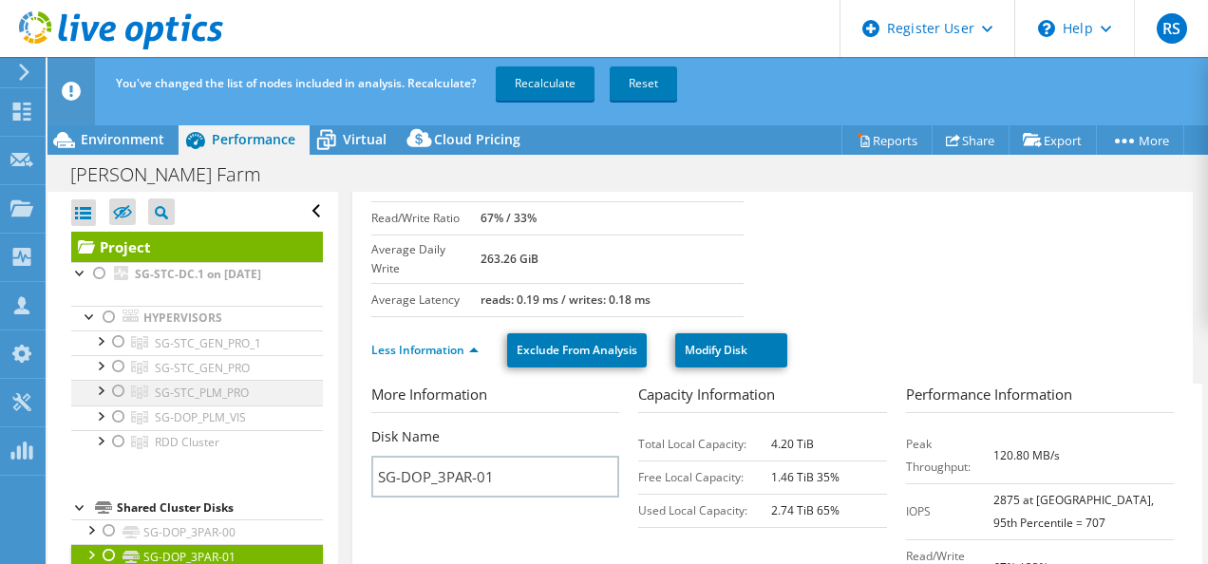
scroll to position [279, 0]
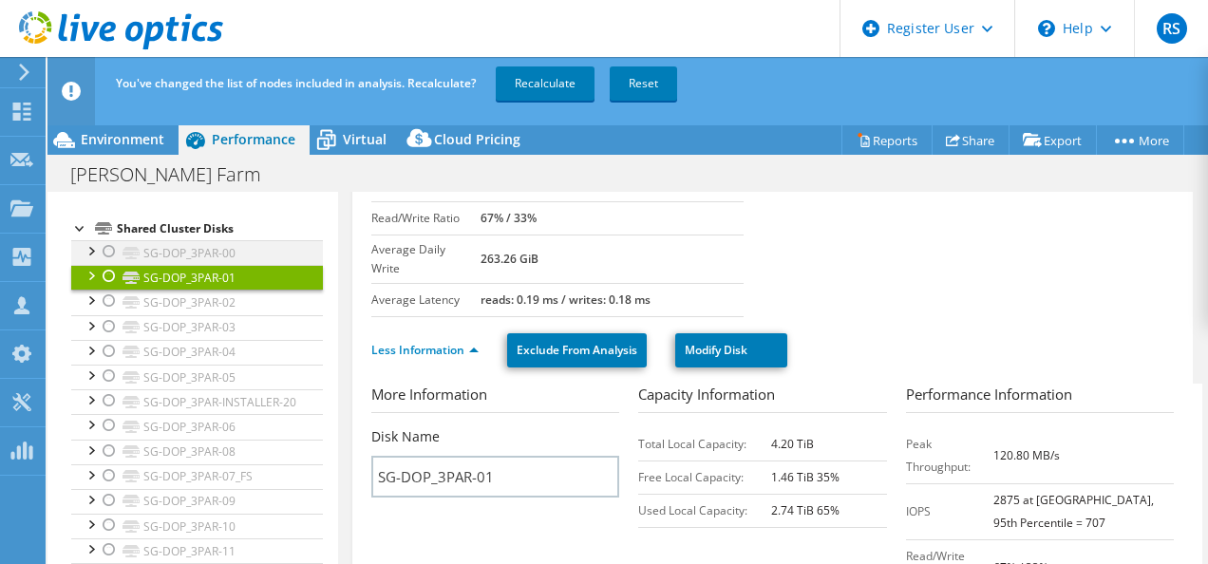
click at [106, 263] on div at bounding box center [109, 251] width 19 height 23
click at [78, 236] on div at bounding box center [80, 226] width 19 height 19
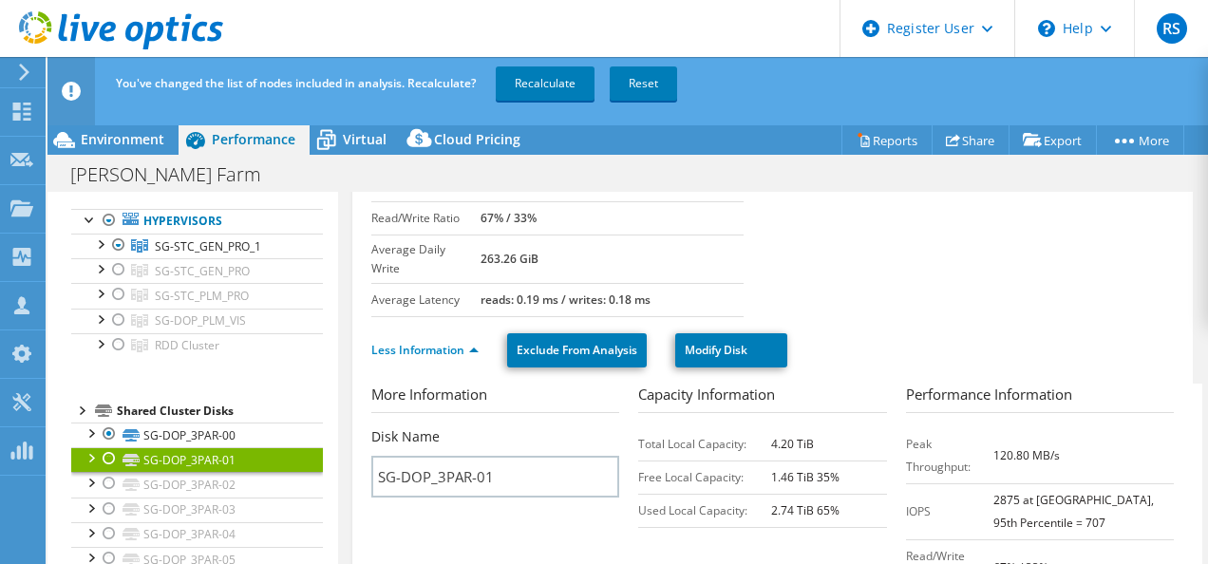
scroll to position [0, 0]
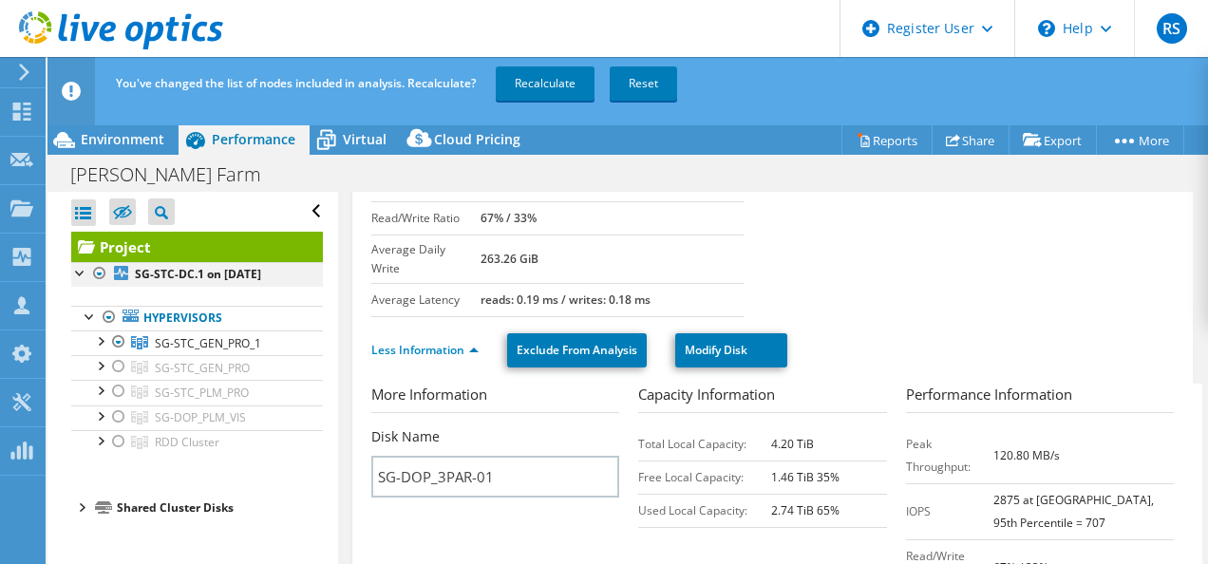
click at [99, 272] on div at bounding box center [99, 273] width 19 height 23
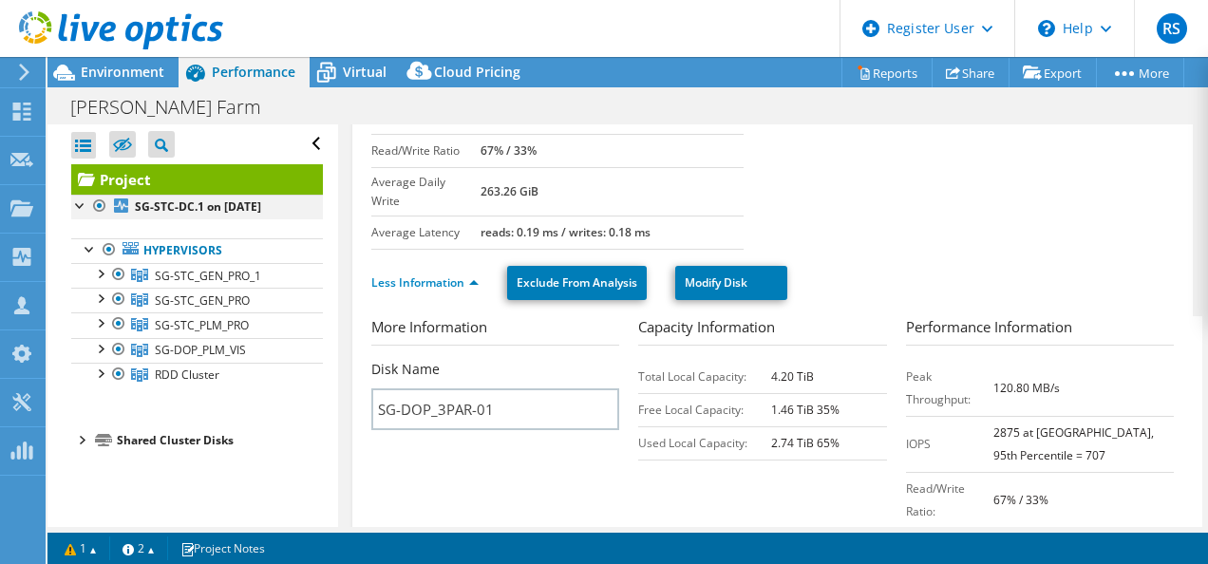
click at [97, 201] on div at bounding box center [99, 206] width 19 height 23
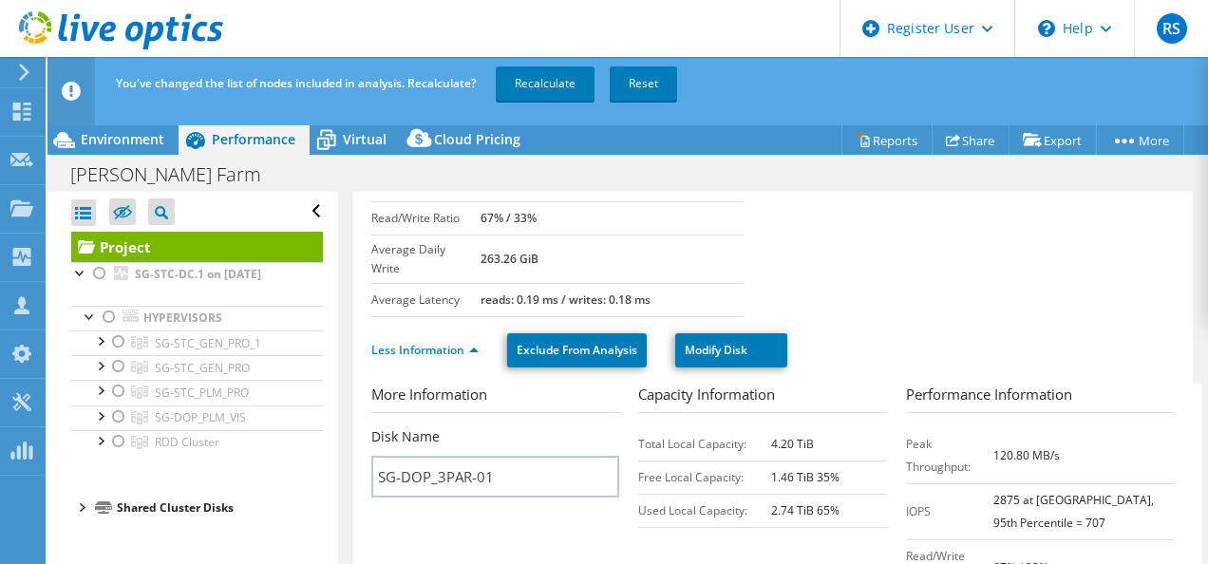
click at [81, 516] on div at bounding box center [80, 506] width 19 height 19
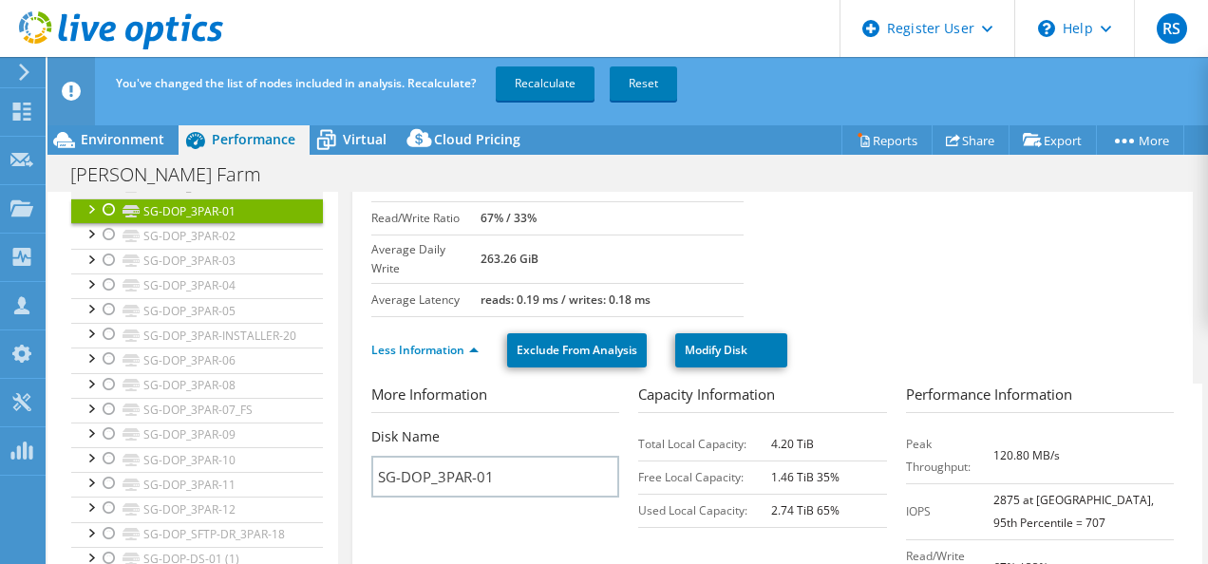
click at [107, 197] on div at bounding box center [109, 185] width 19 height 23
click at [106, 218] on div at bounding box center [109, 209] width 19 height 23
click at [108, 246] on div at bounding box center [109, 234] width 19 height 23
click at [108, 272] on div at bounding box center [109, 260] width 19 height 23
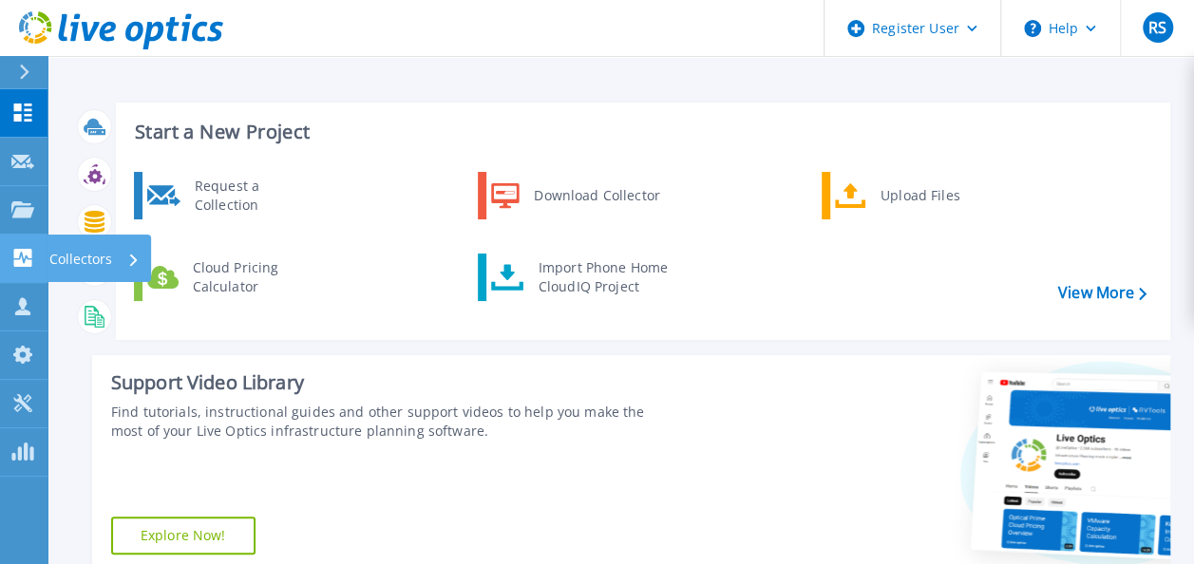
click at [27, 241] on link "Collectors Collectors" at bounding box center [23, 259] width 47 height 48
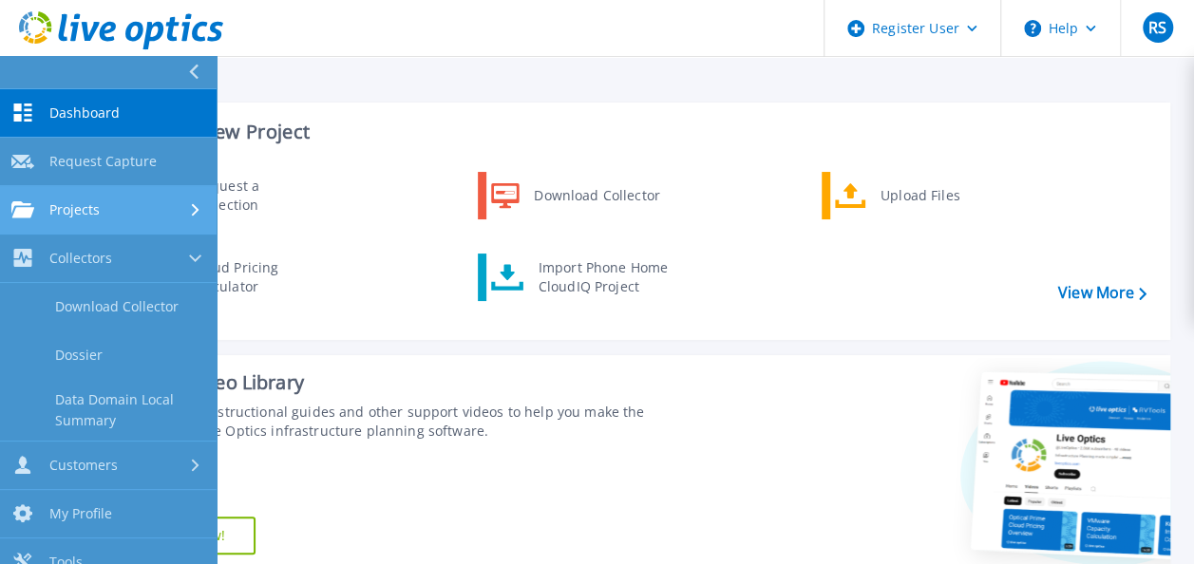
click at [80, 228] on link "Projects Projects" at bounding box center [108, 210] width 216 height 48
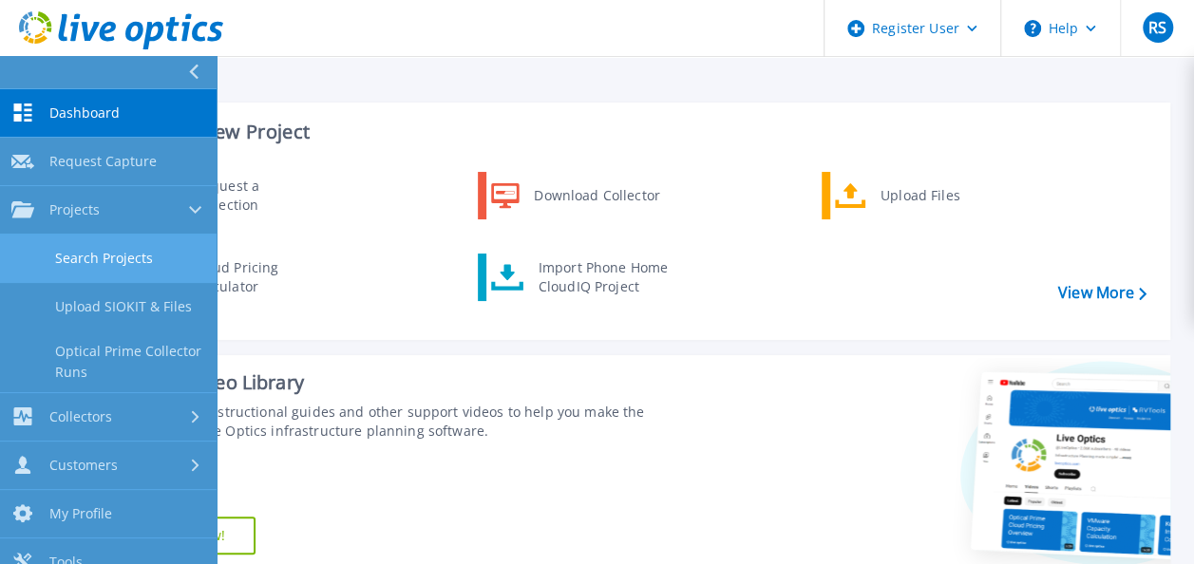
click at [86, 256] on link "Search Projects" at bounding box center [108, 259] width 216 height 48
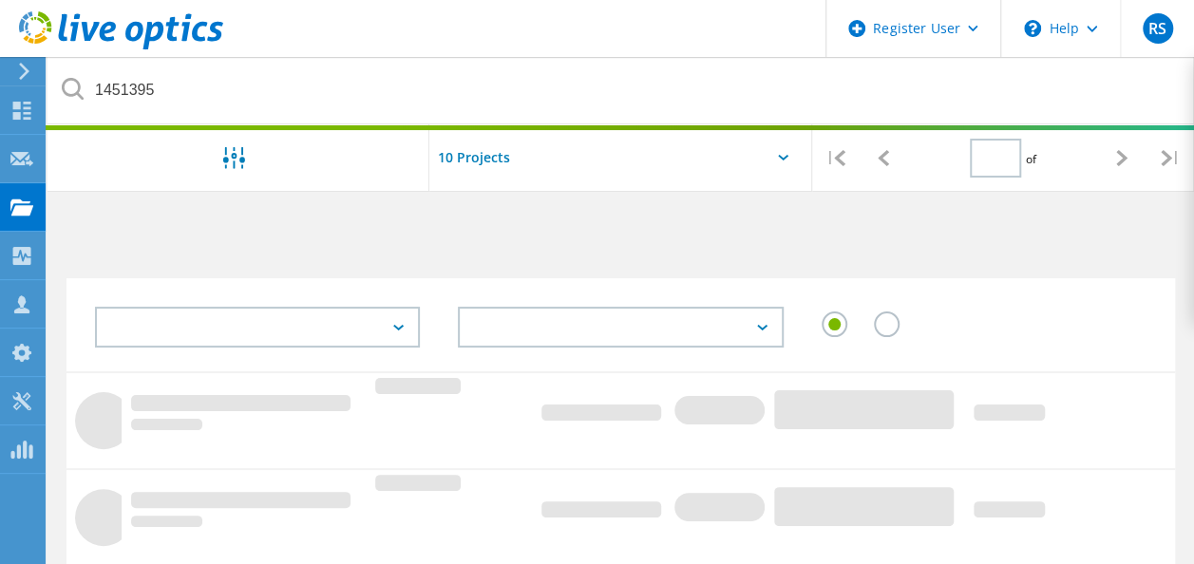
type input "1"
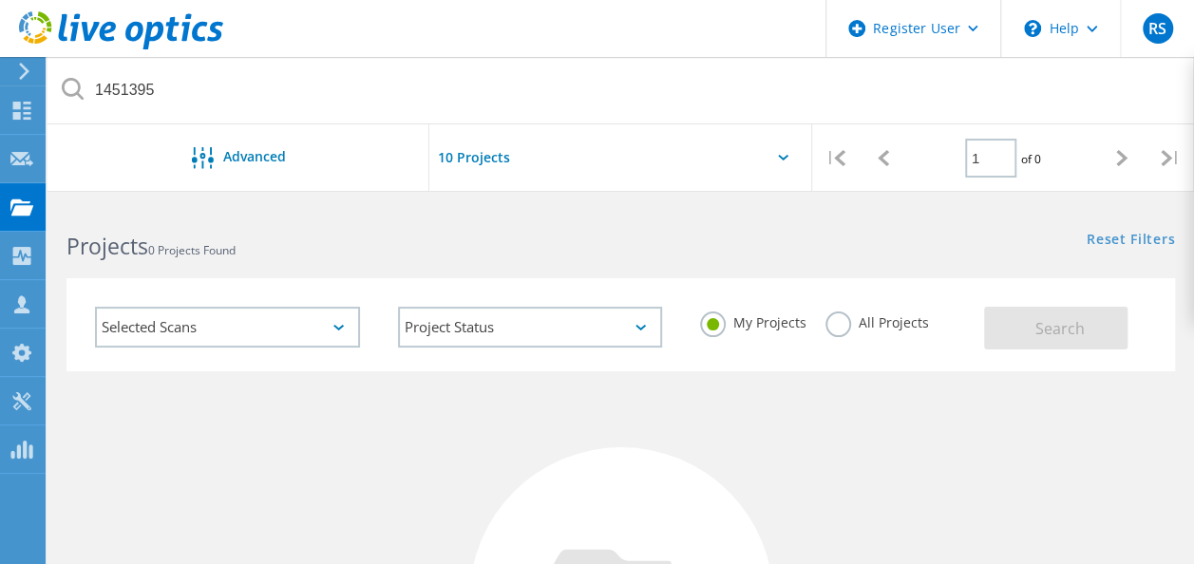
click at [835, 312] on label "All Projects" at bounding box center [876, 320] width 103 height 18
click at [0, 0] on input "All Projects" at bounding box center [0, 0] width 0 height 0
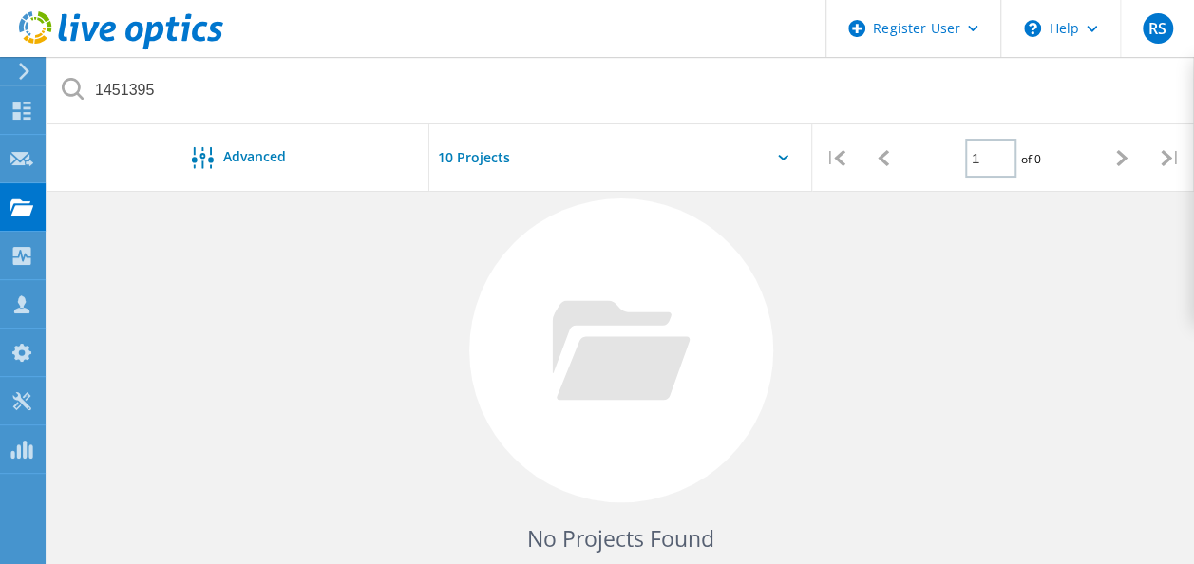
scroll to position [87, 0]
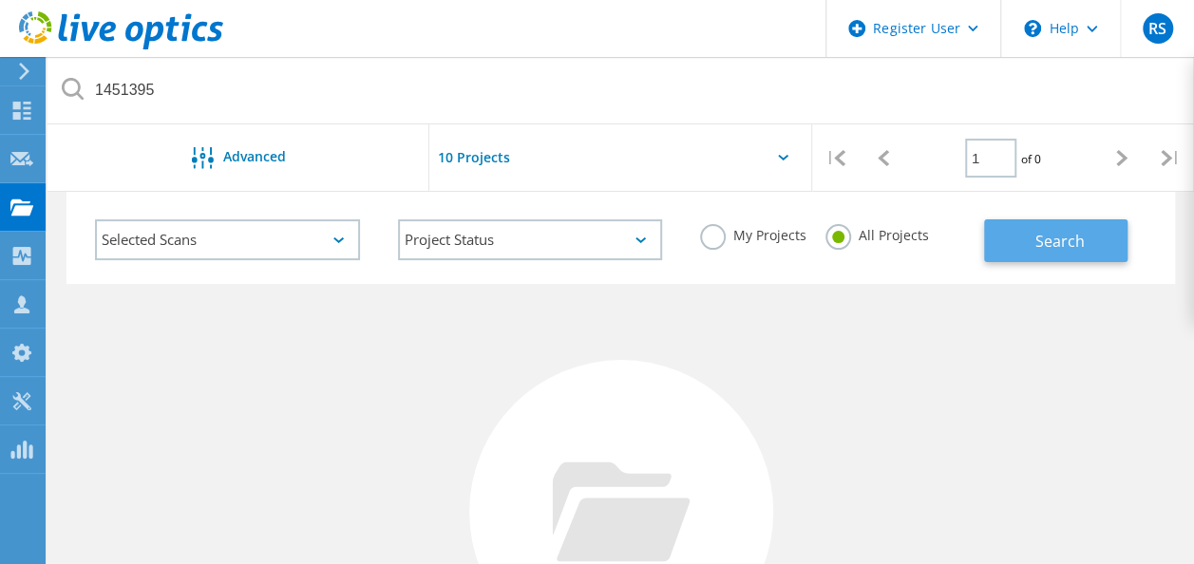
click at [1039, 245] on span "Search" at bounding box center [1058, 241] width 49 height 21
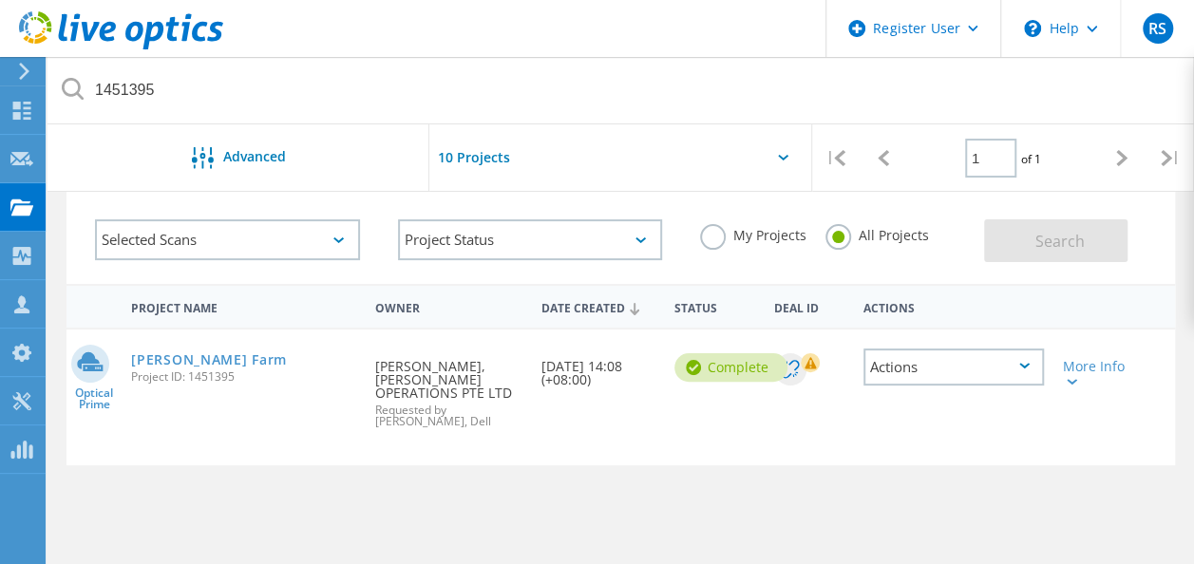
click at [959, 365] on div "Actions" at bounding box center [953, 366] width 180 height 37
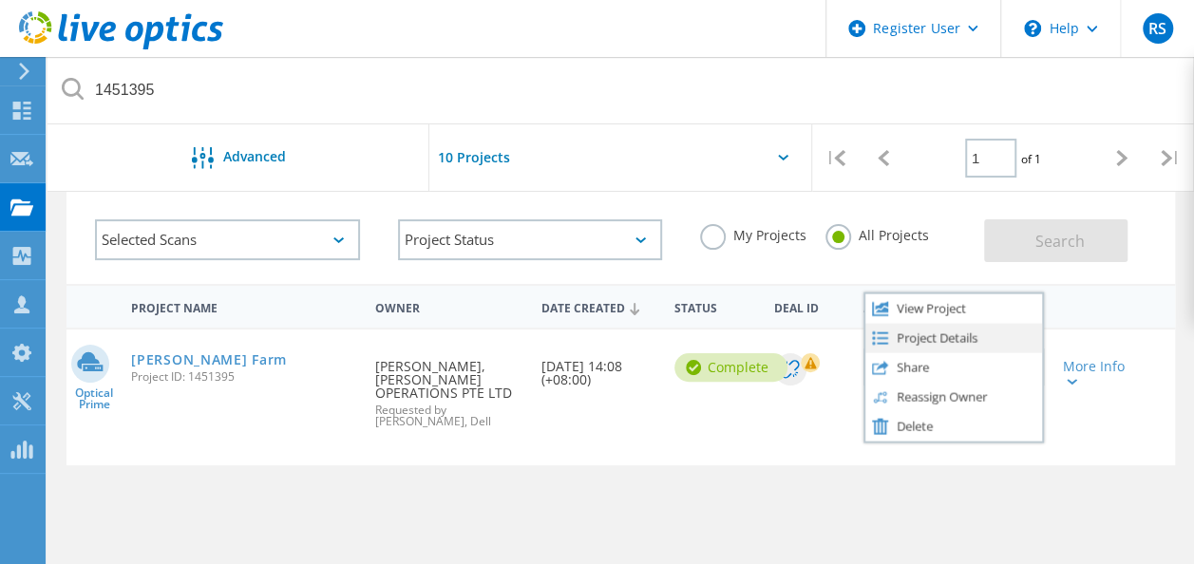
click at [951, 342] on div "Project Details" at bounding box center [953, 337] width 177 height 29
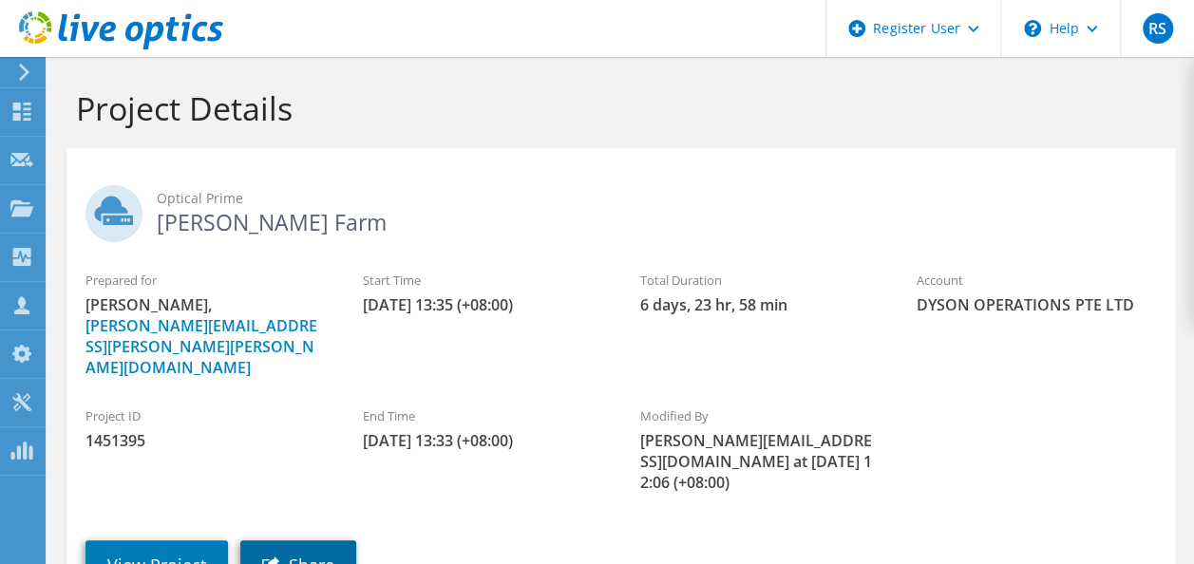
click at [307, 540] on link "Share" at bounding box center [298, 564] width 116 height 49
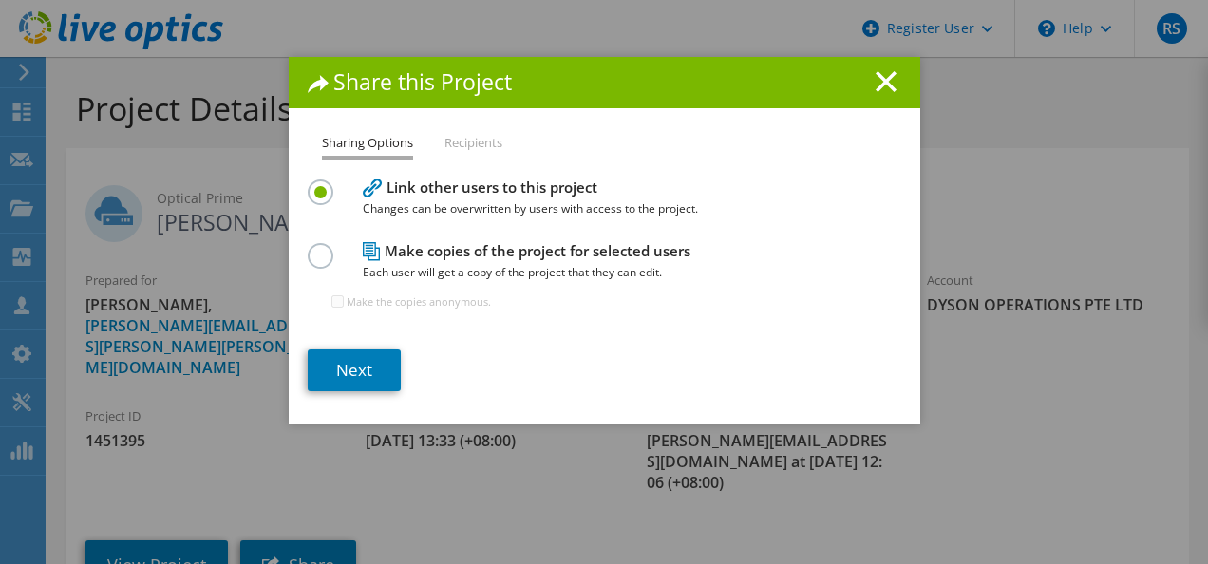
click at [308, 247] on label at bounding box center [324, 244] width 33 height 5
click at [0, 0] on input "radio" at bounding box center [0, 0] width 0 height 0
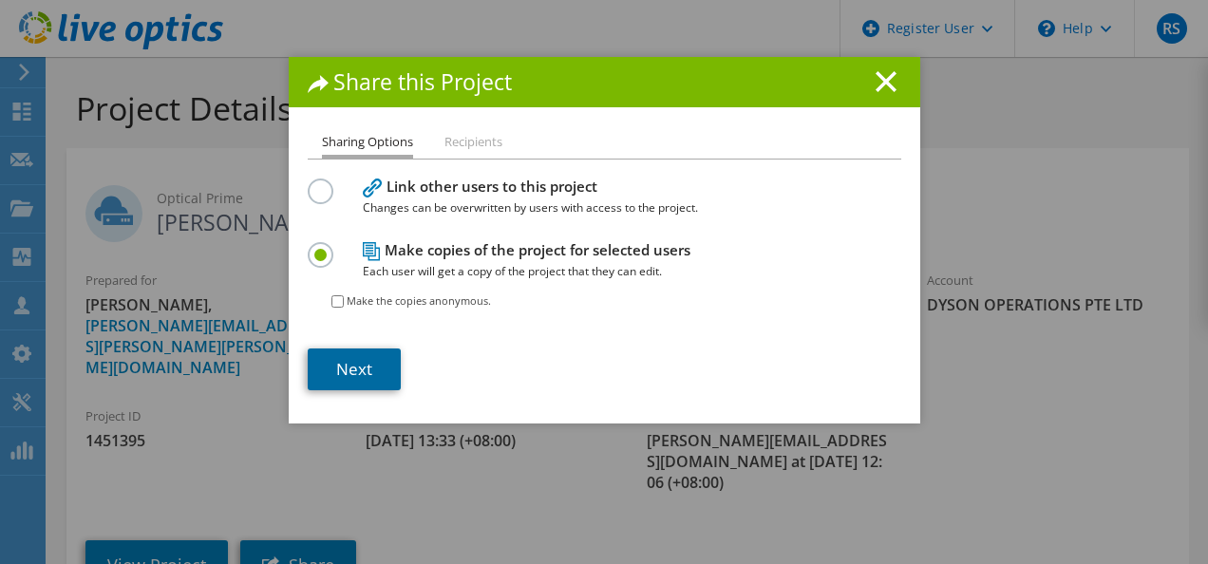
click at [360, 360] on link "Next" at bounding box center [354, 369] width 93 height 42
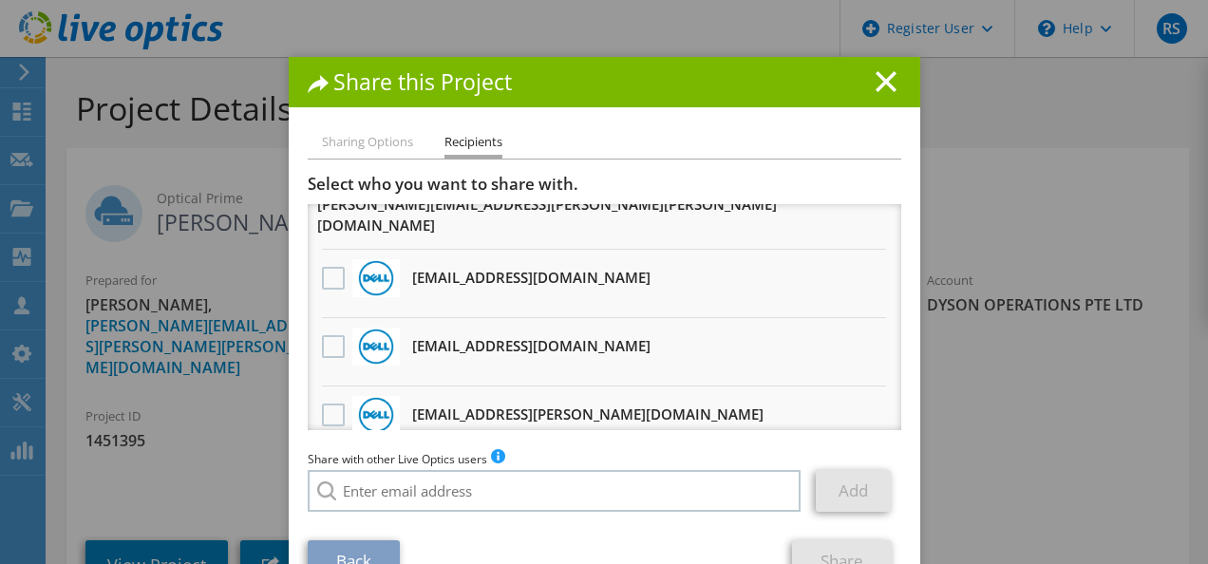
scroll to position [78, 0]
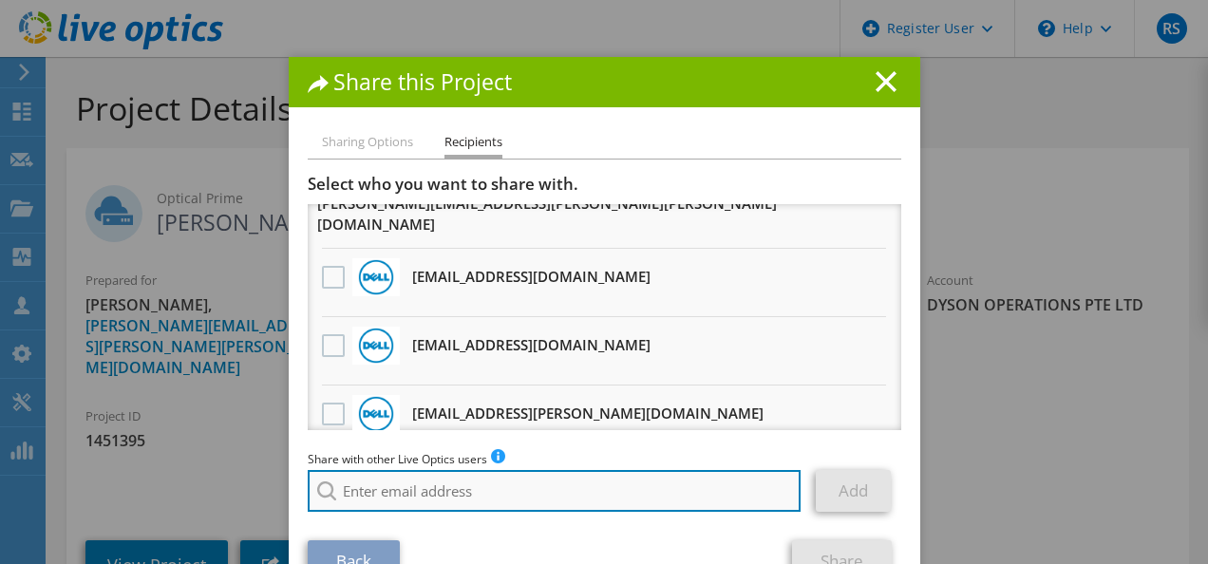
click at [479, 484] on input "search" at bounding box center [555, 491] width 494 height 42
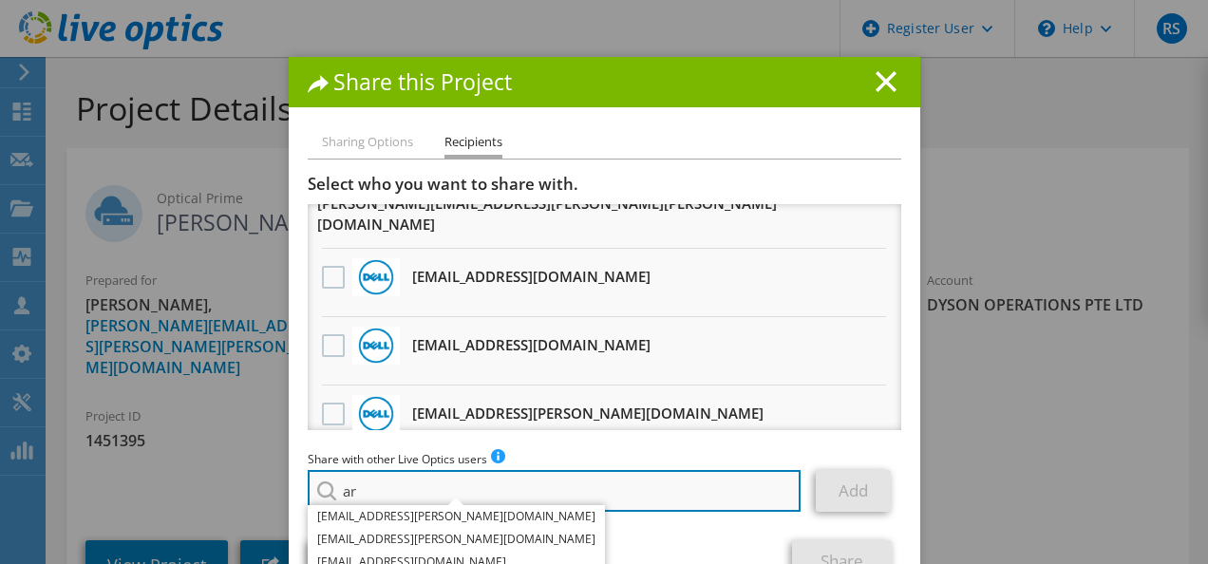
type input "a"
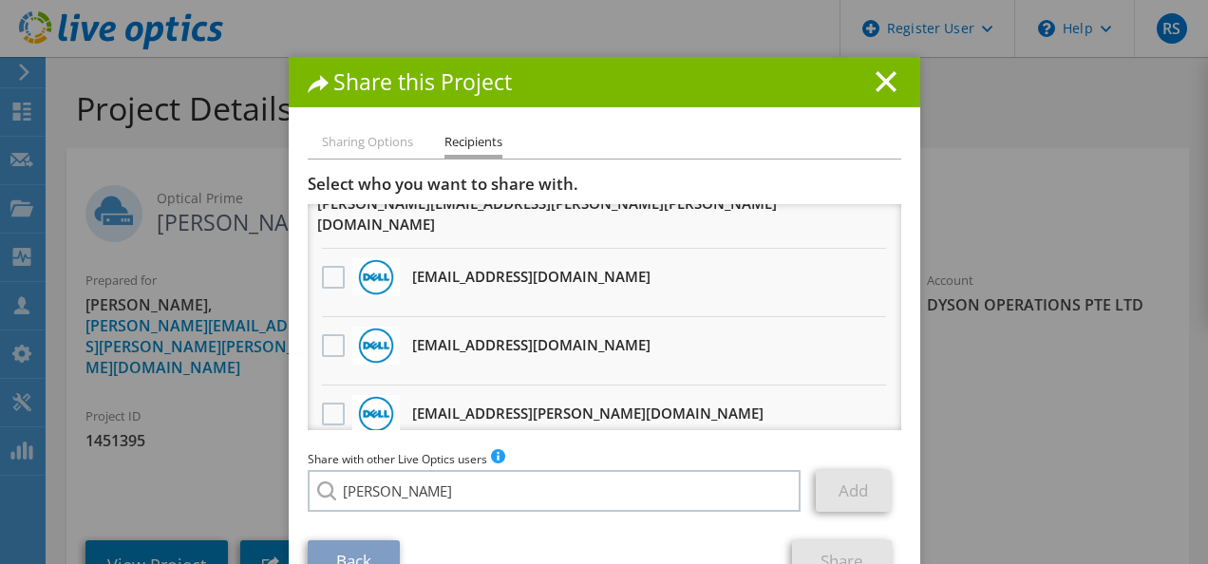
click at [486, 513] on li "Likith.GowdaBV@dell.com" at bounding box center [456, 504] width 297 height 23
type input "Likith.GowdaBV@dell.com"
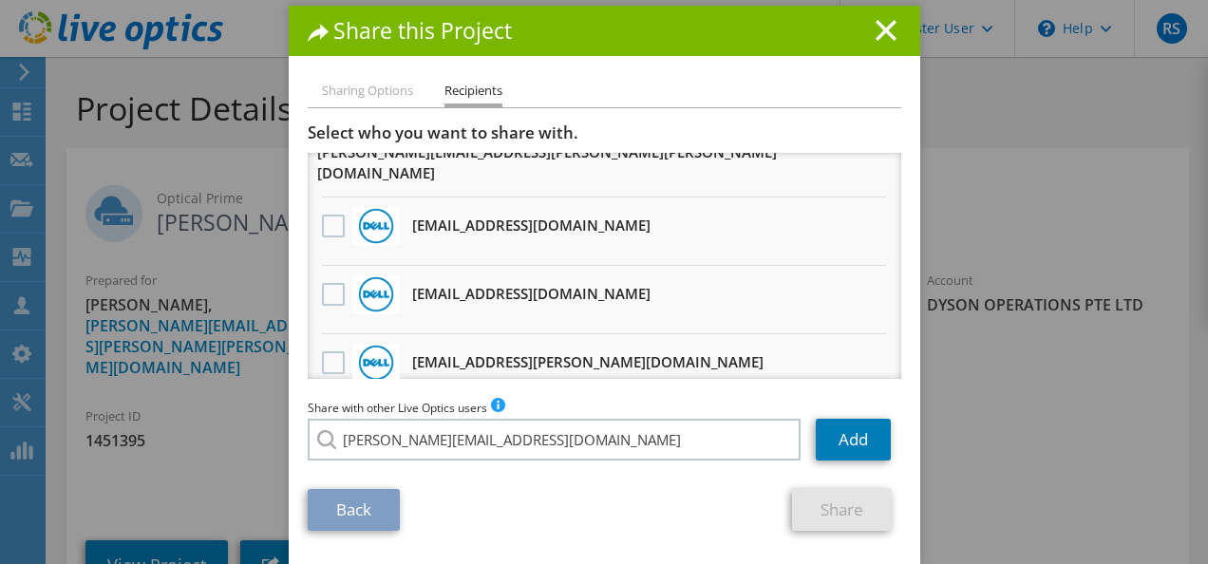
scroll to position [51, 0]
click at [855, 441] on link "Add" at bounding box center [853, 440] width 75 height 42
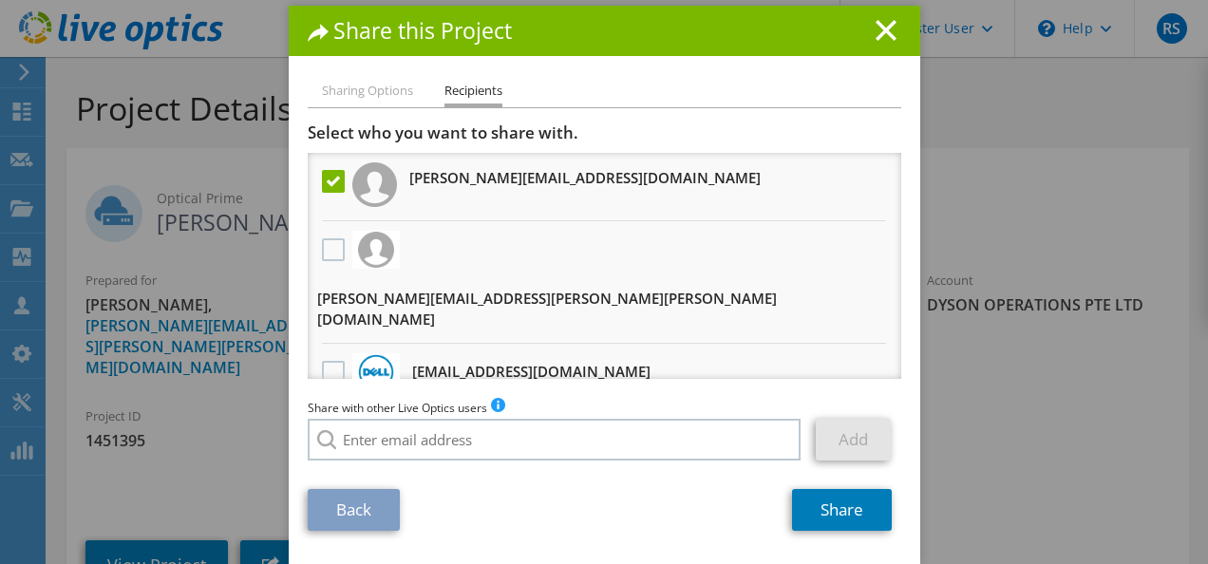
scroll to position [389, 0]
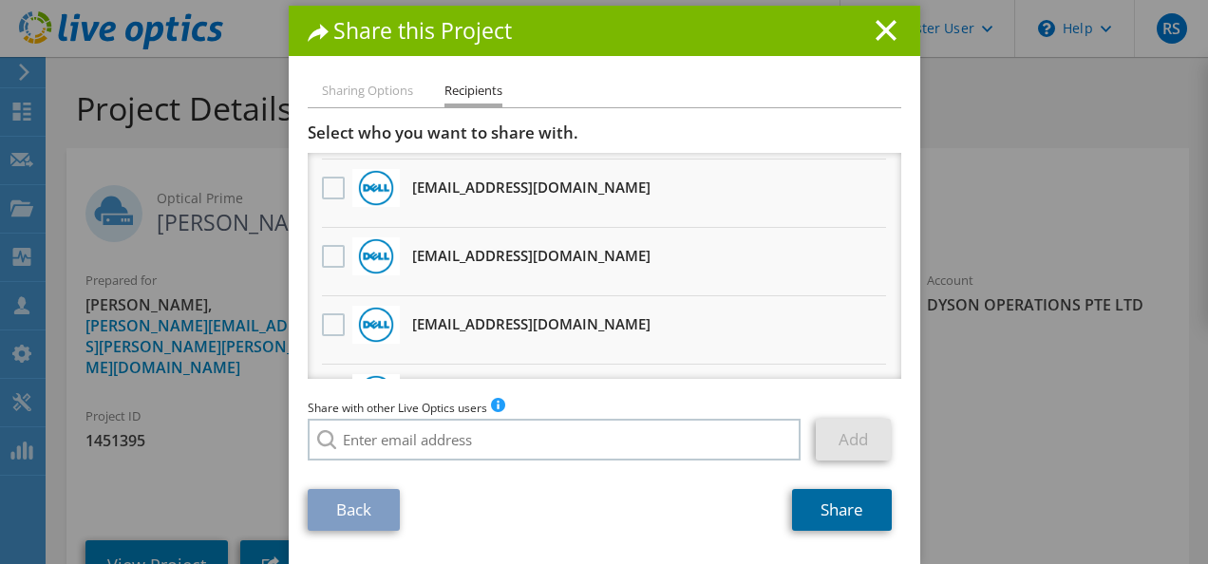
click at [820, 527] on link "Share" at bounding box center [842, 510] width 100 height 42
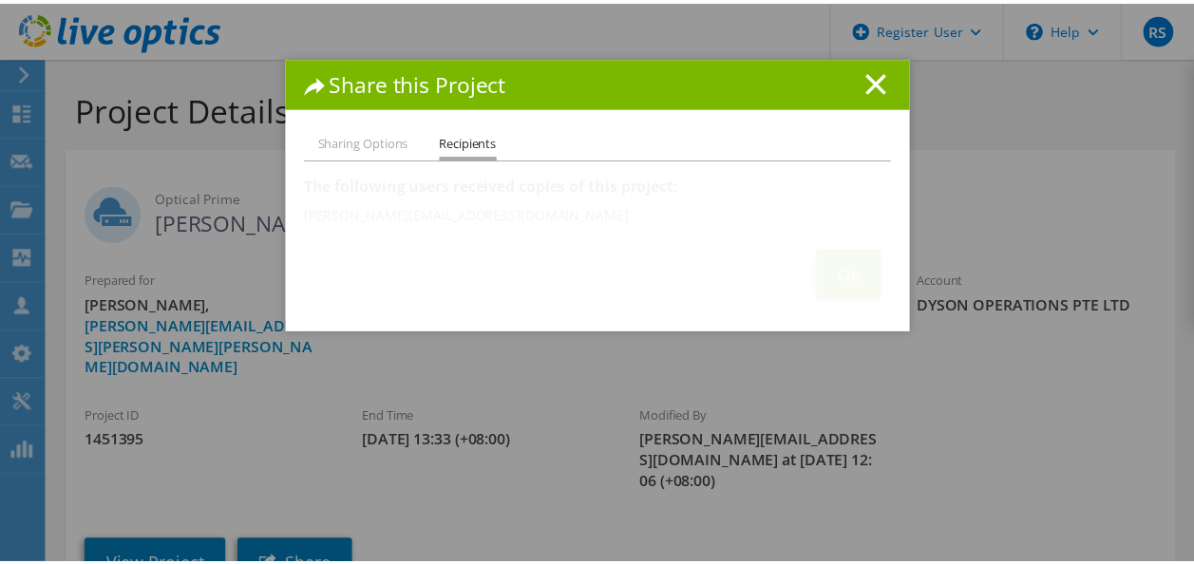
scroll to position [0, 0]
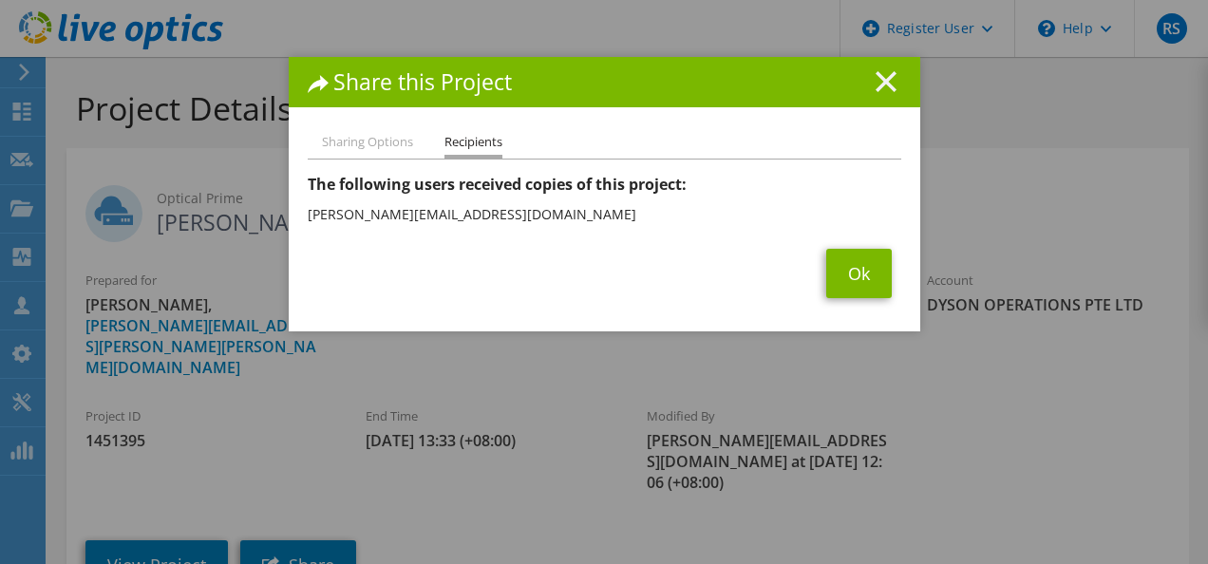
click at [877, 85] on icon at bounding box center [885, 81] width 21 height 21
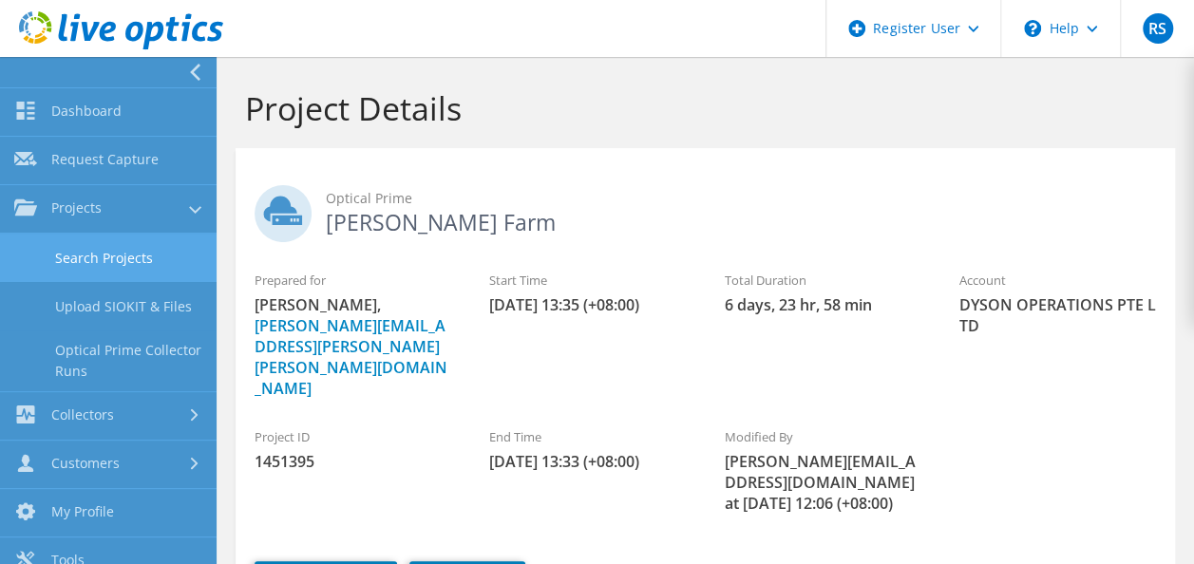
click at [121, 248] on link "Search Projects" at bounding box center [108, 258] width 216 height 48
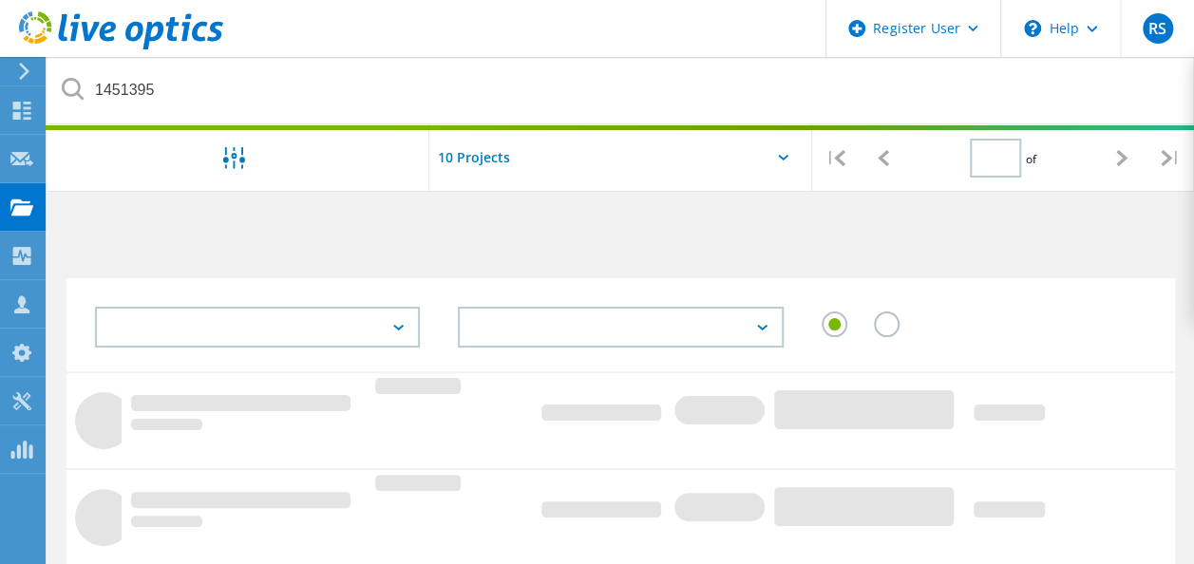
type input "1"
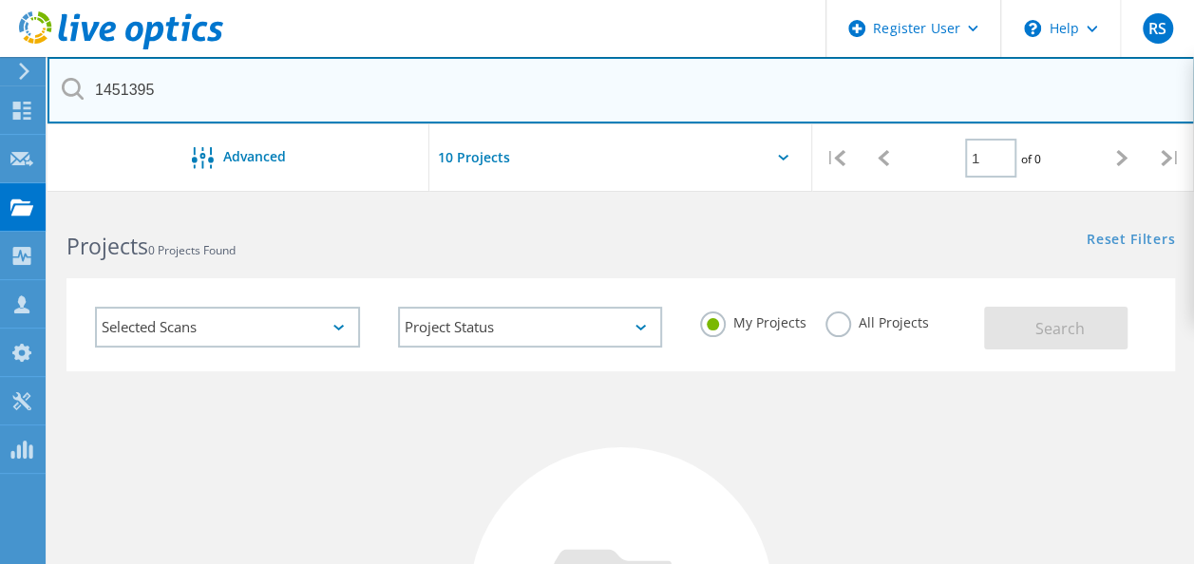
click at [790, 79] on input "1451395" at bounding box center [620, 90] width 1147 height 66
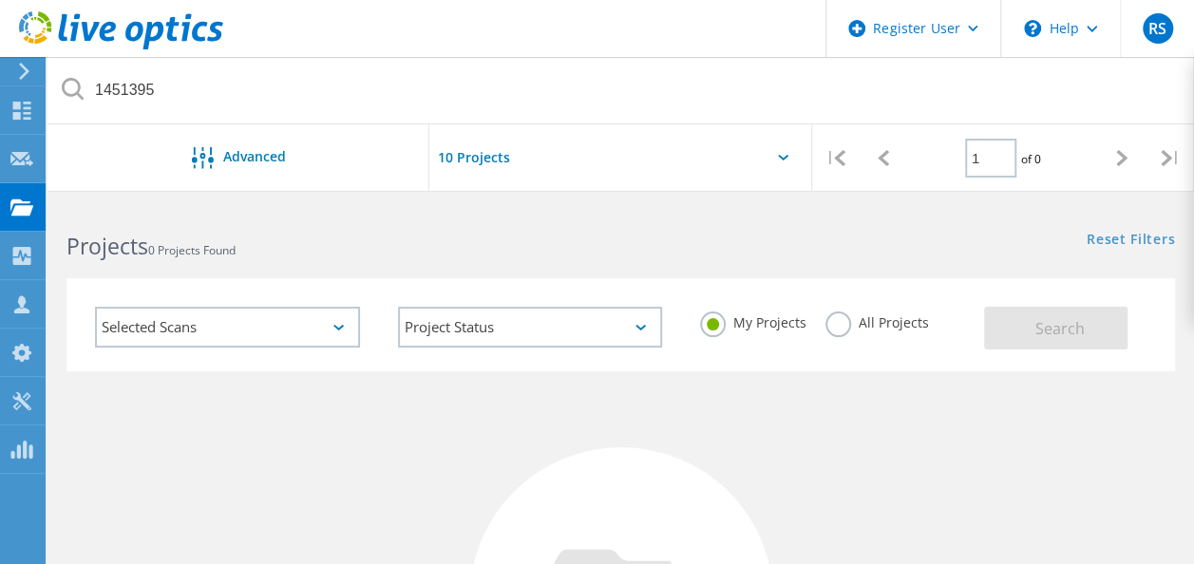
click at [834, 316] on label "All Projects" at bounding box center [876, 320] width 103 height 18
click at [0, 0] on input "All Projects" at bounding box center [0, 0] width 0 height 0
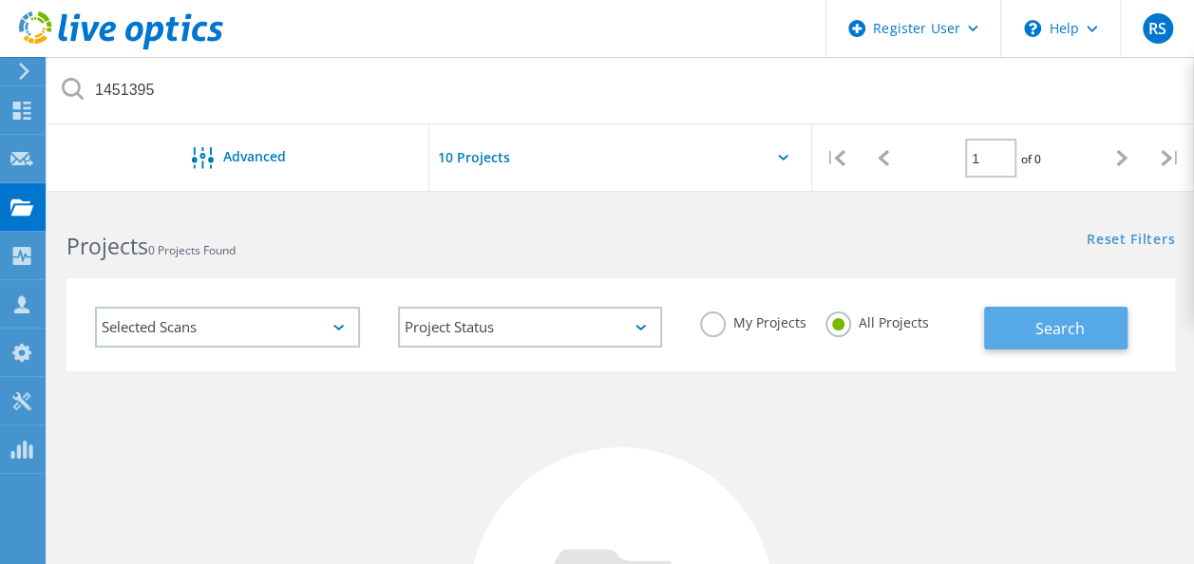
click at [1081, 333] on span "Search" at bounding box center [1058, 328] width 49 height 21
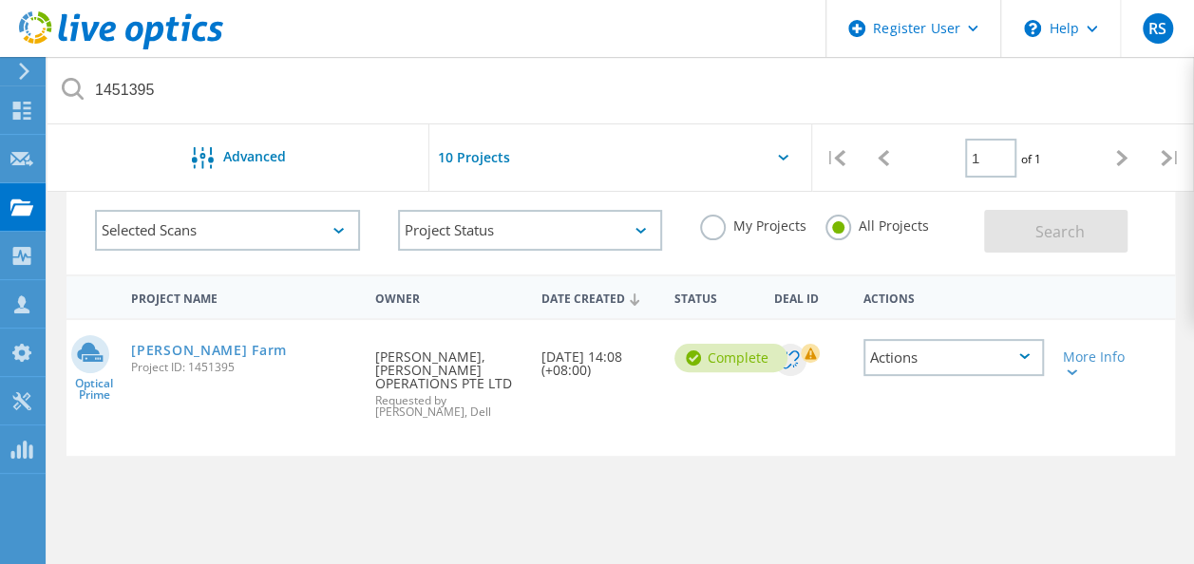
scroll to position [142, 0]
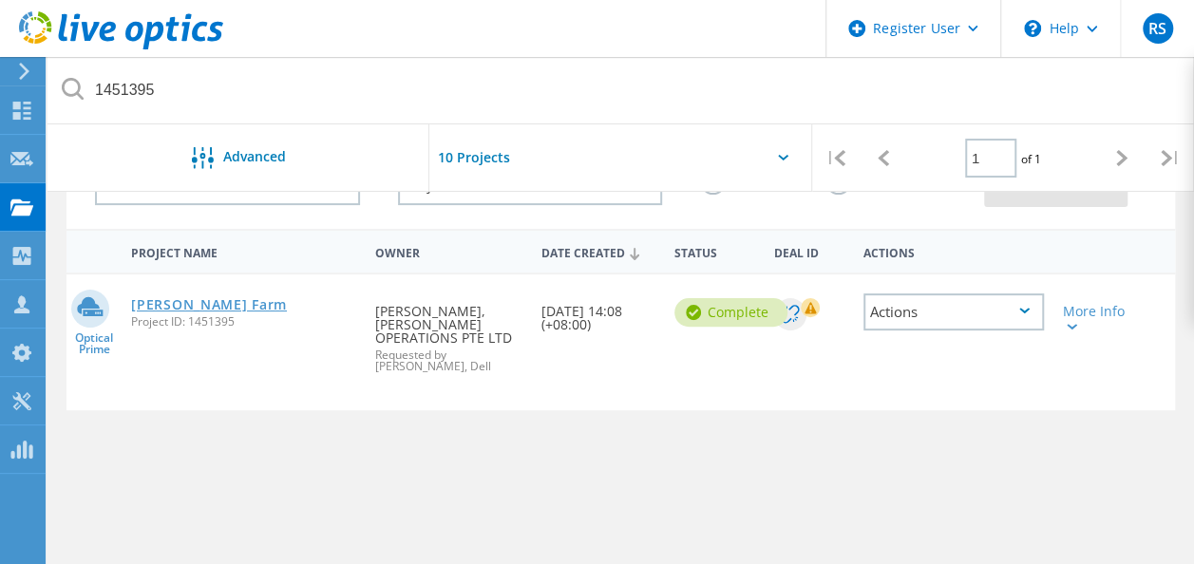
click at [194, 298] on link "[PERSON_NAME] Farm" at bounding box center [209, 304] width 156 height 13
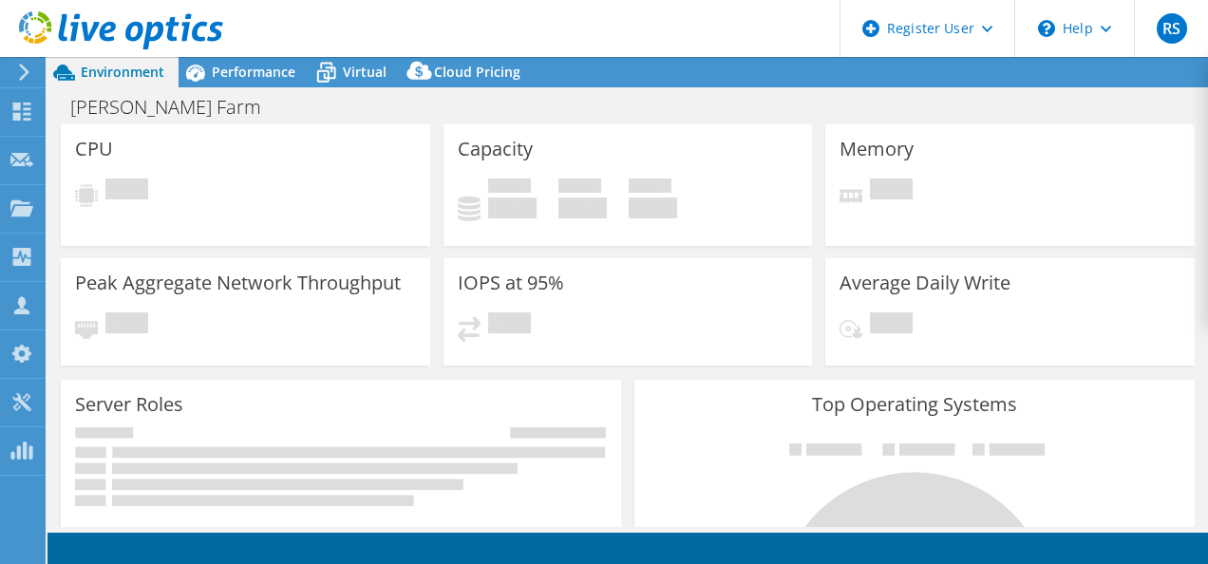
select select "[GEOGRAPHIC_DATA]"
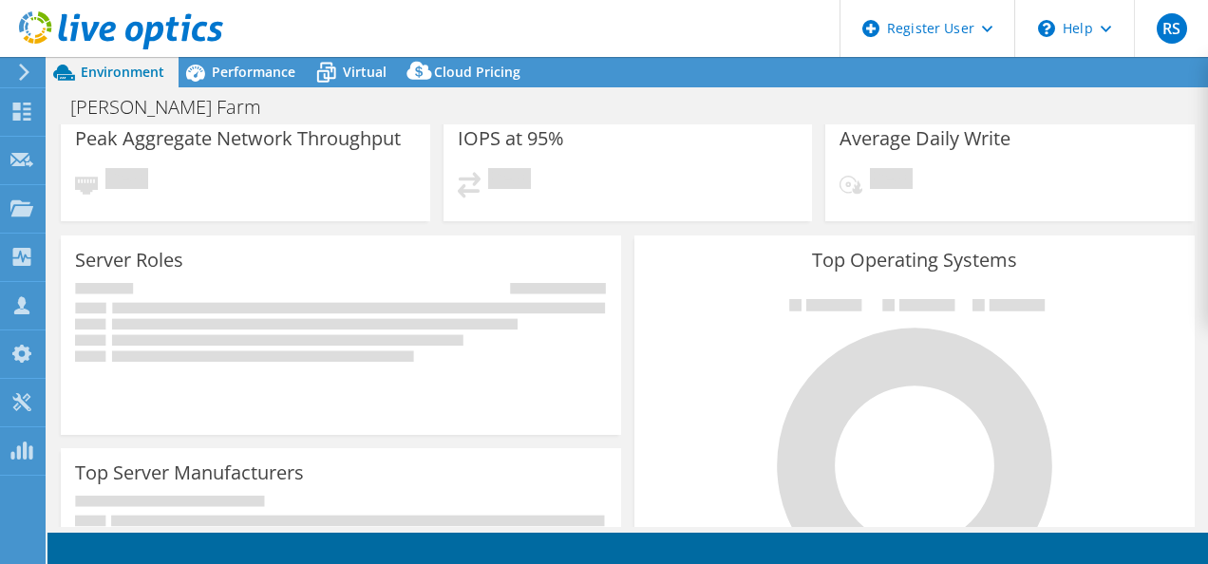
select select "[GEOGRAPHIC_DATA]"
select select "USD"
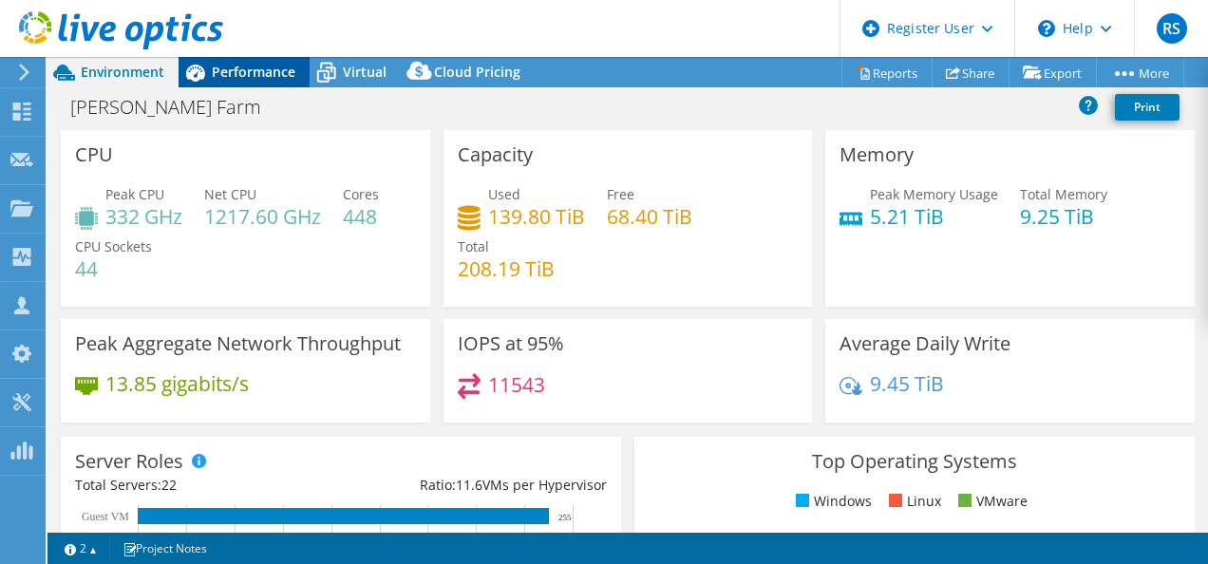
click at [205, 72] on icon at bounding box center [195, 72] width 33 height 33
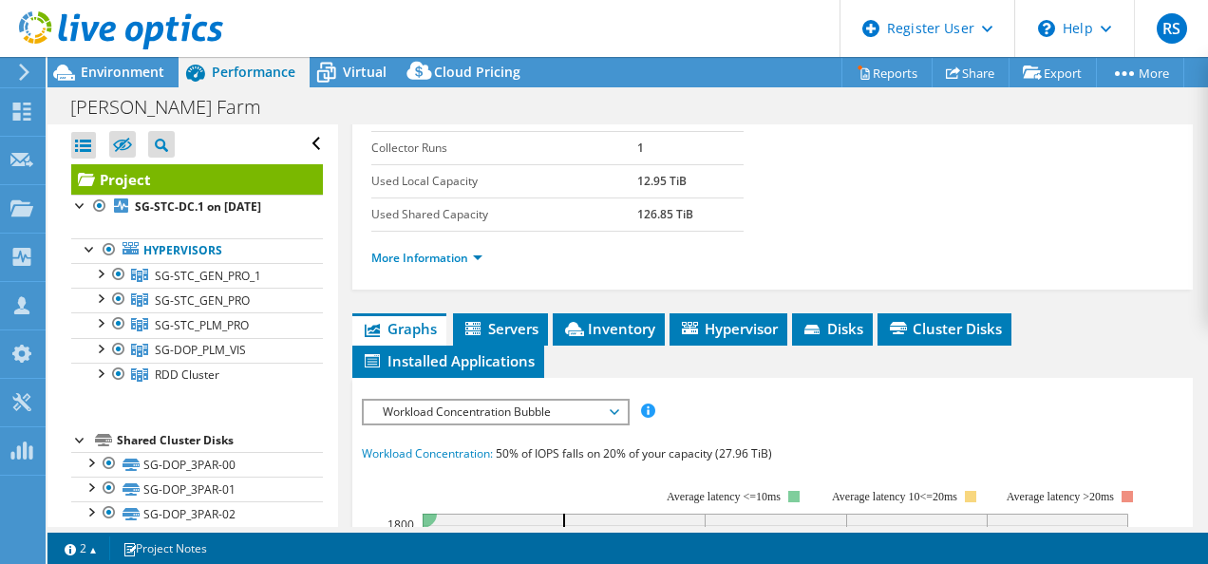
scroll to position [340, 0]
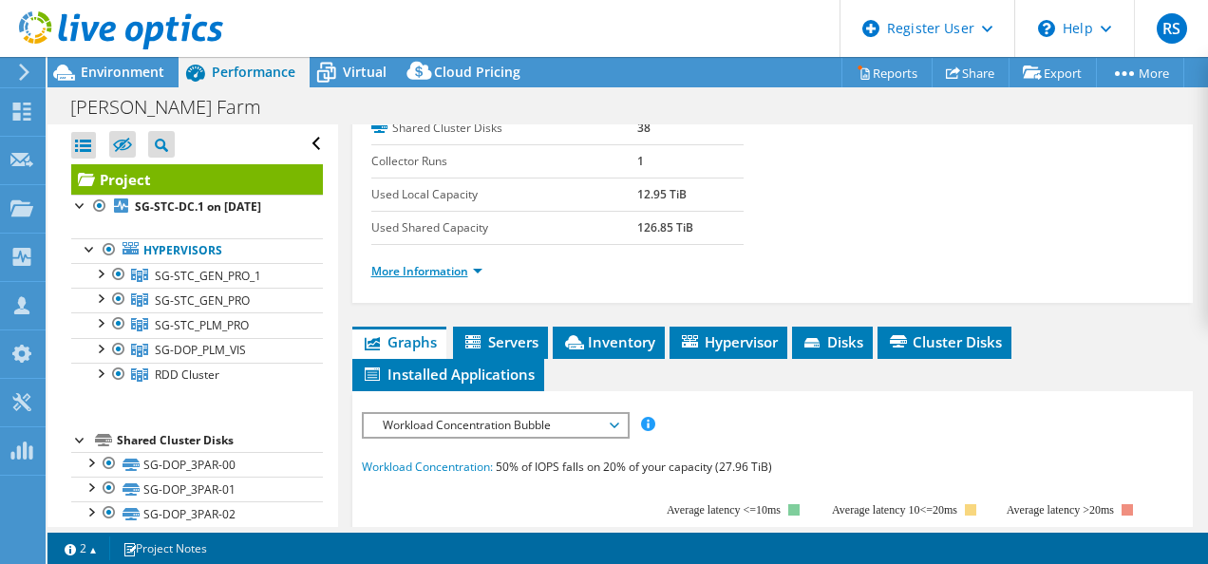
click at [422, 270] on link "More Information" at bounding box center [426, 271] width 111 height 16
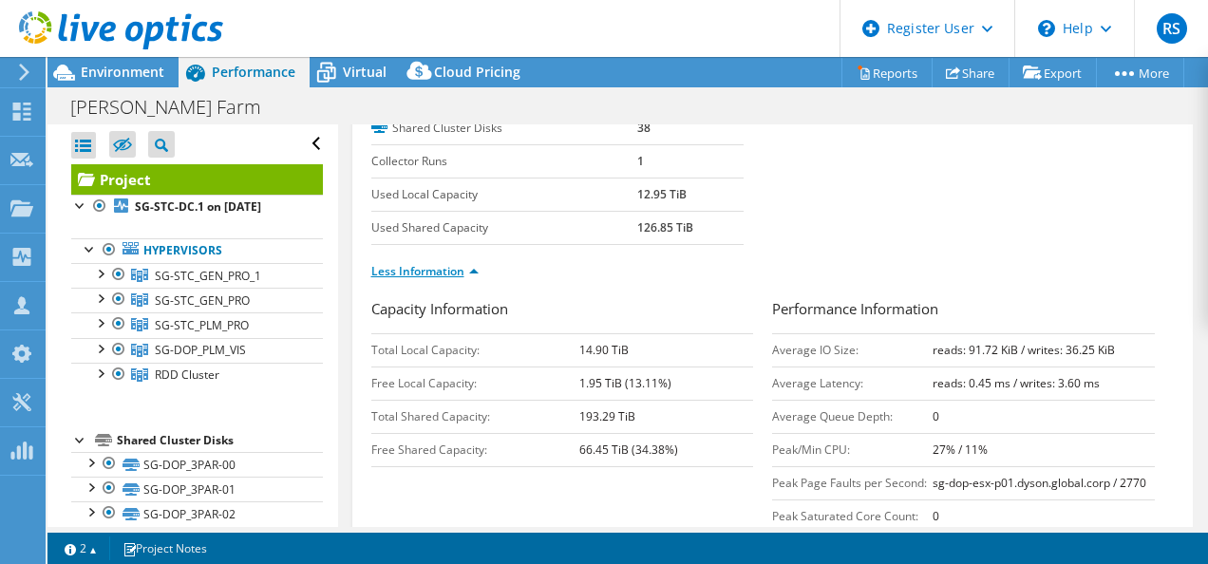
scroll to position [412, 0]
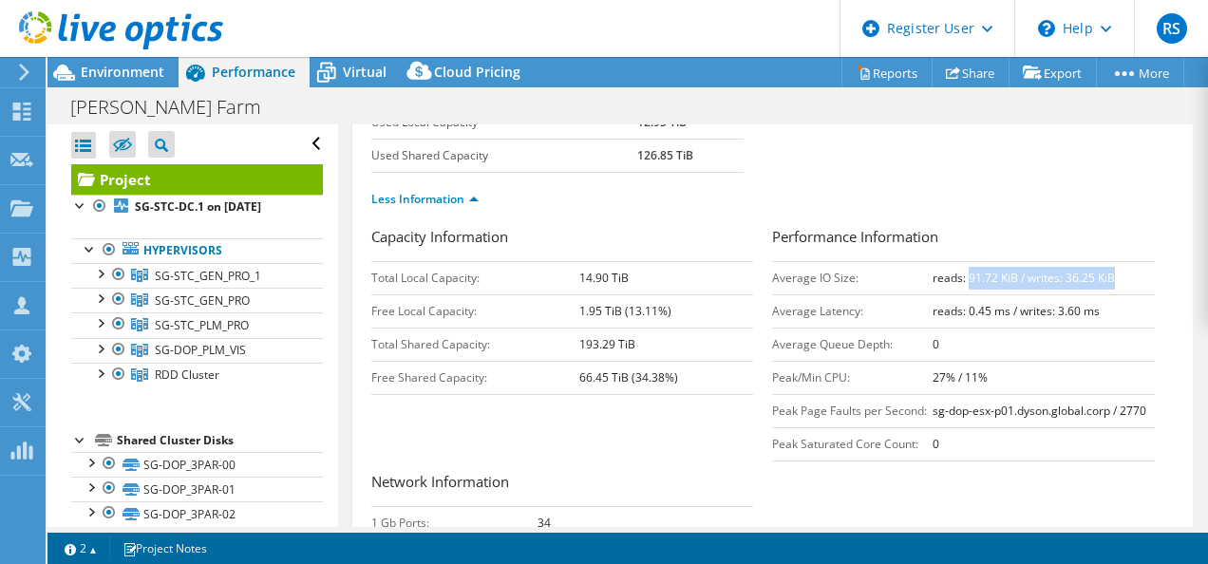
drag, startPoint x: 959, startPoint y: 276, endPoint x: 1103, endPoint y: 271, distance: 144.4
click at [1103, 271] on b "reads: 91.72 KiB / writes: 36.25 KiB" at bounding box center [1023, 278] width 182 height 16
click at [1108, 270] on td "reads: 91.72 KiB / writes: 36.25 KiB" at bounding box center [1043, 277] width 222 height 33
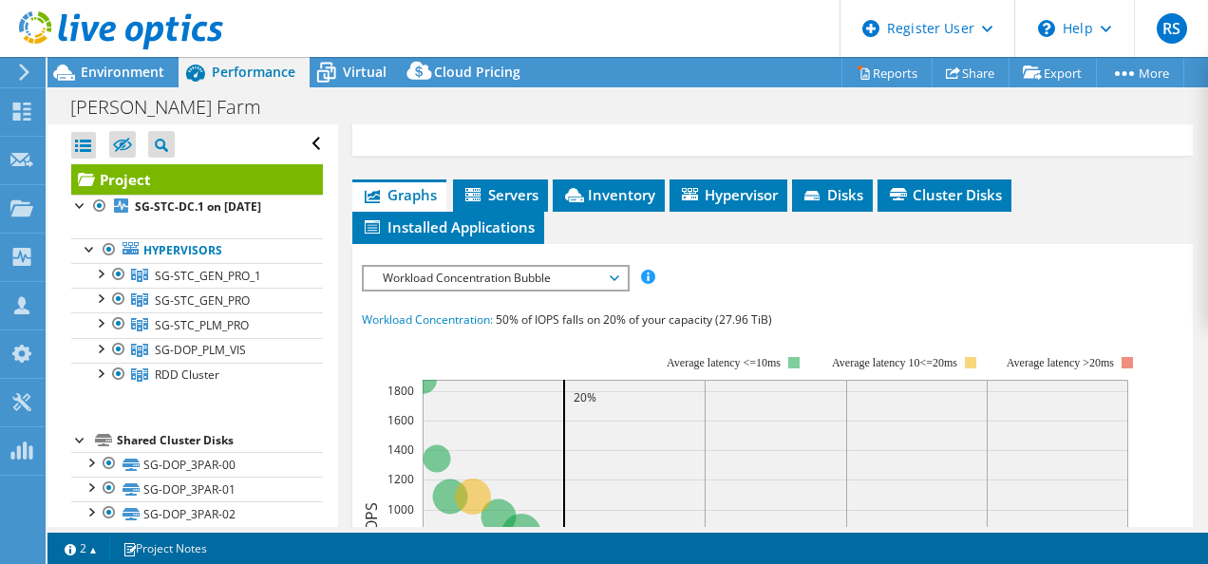
scroll to position [1020, 0]
click at [971, 190] on span "Cluster Disks" at bounding box center [944, 194] width 115 height 19
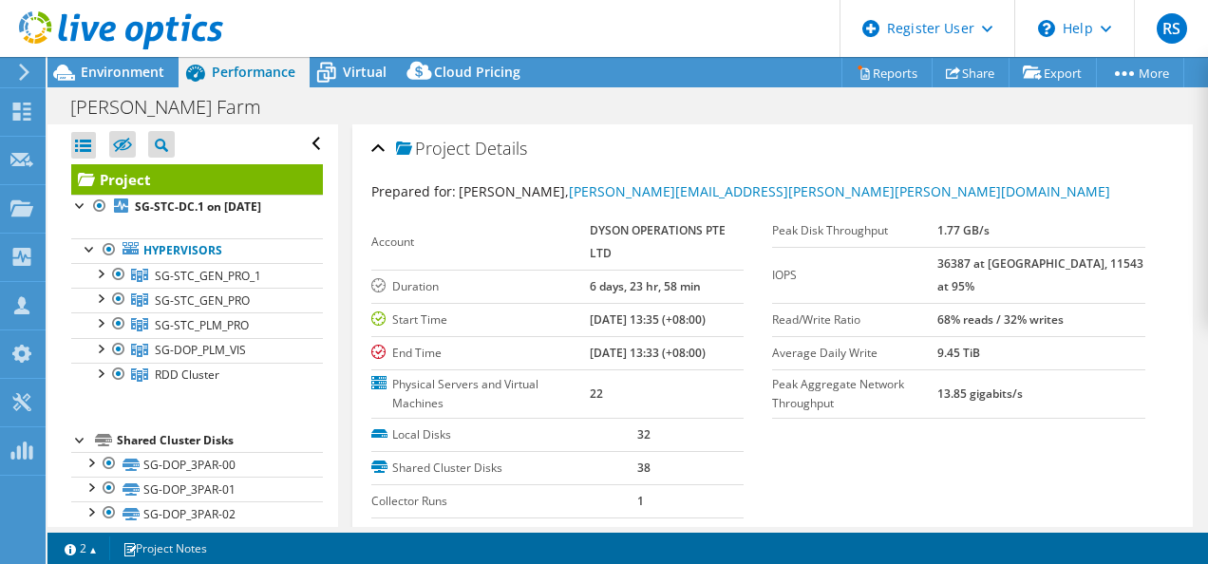
scroll to position [2271, 0]
click at [146, 76] on span "Environment" at bounding box center [123, 72] width 84 height 18
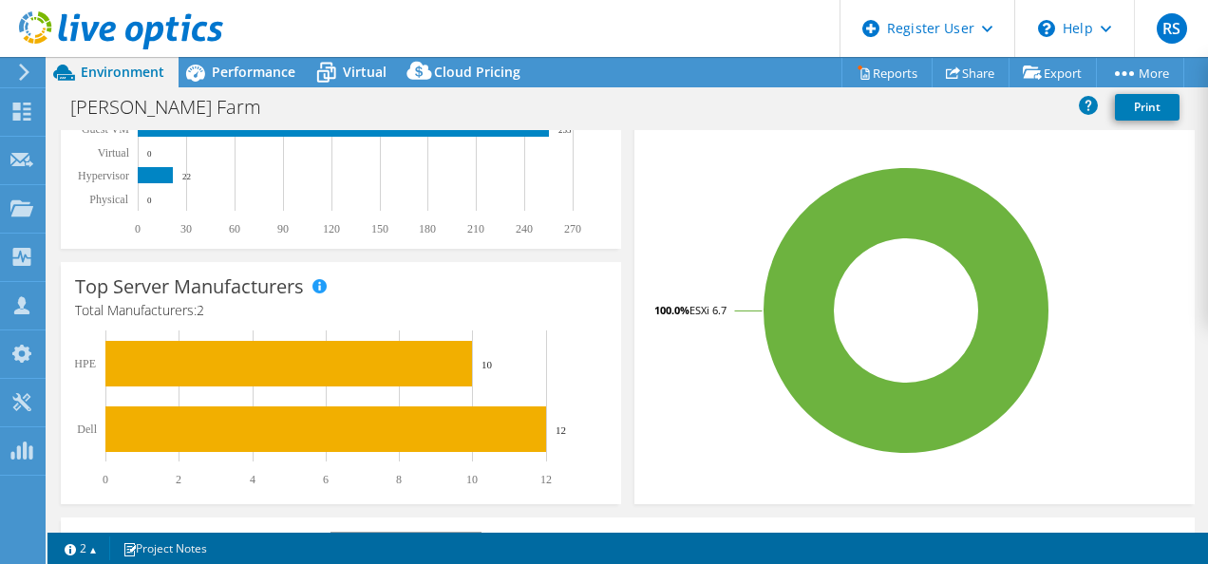
scroll to position [336, 0]
